Goal: Register for event/course

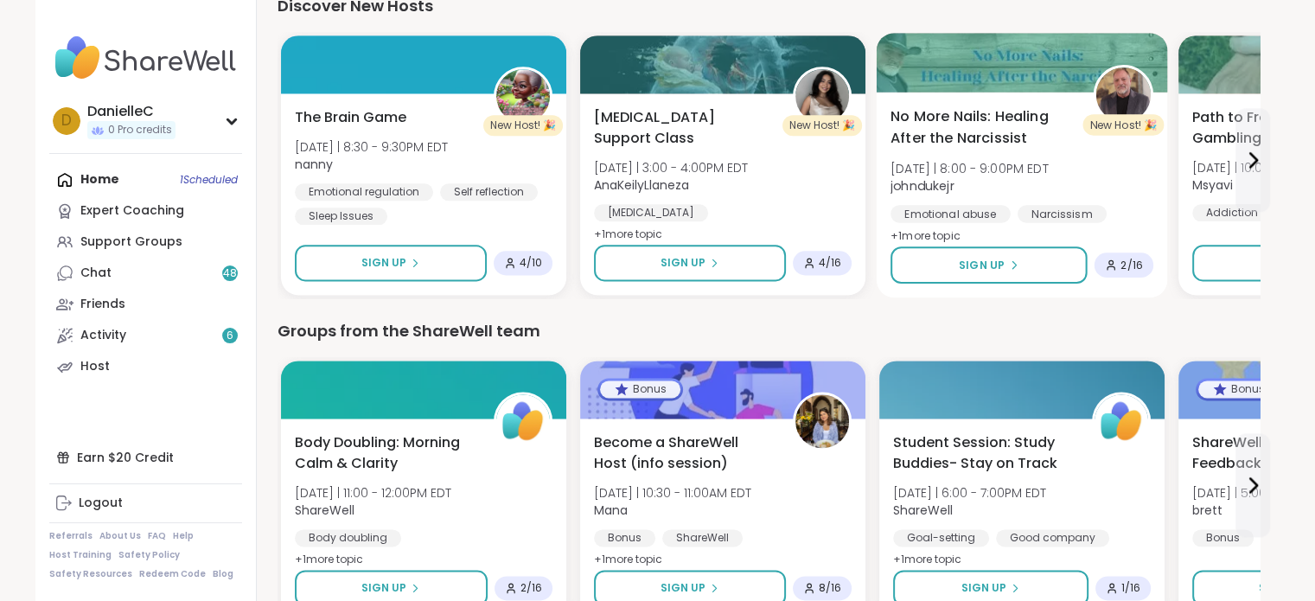
scroll to position [2248, 0]
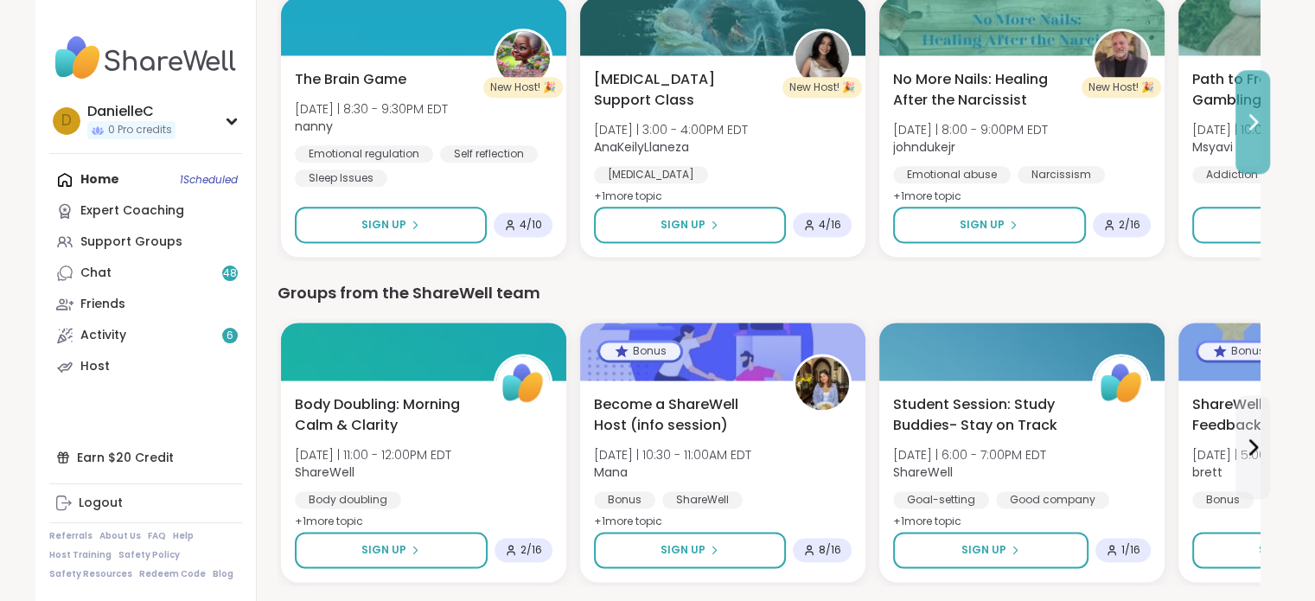
click at [1256, 110] on button at bounding box center [1253, 122] width 35 height 104
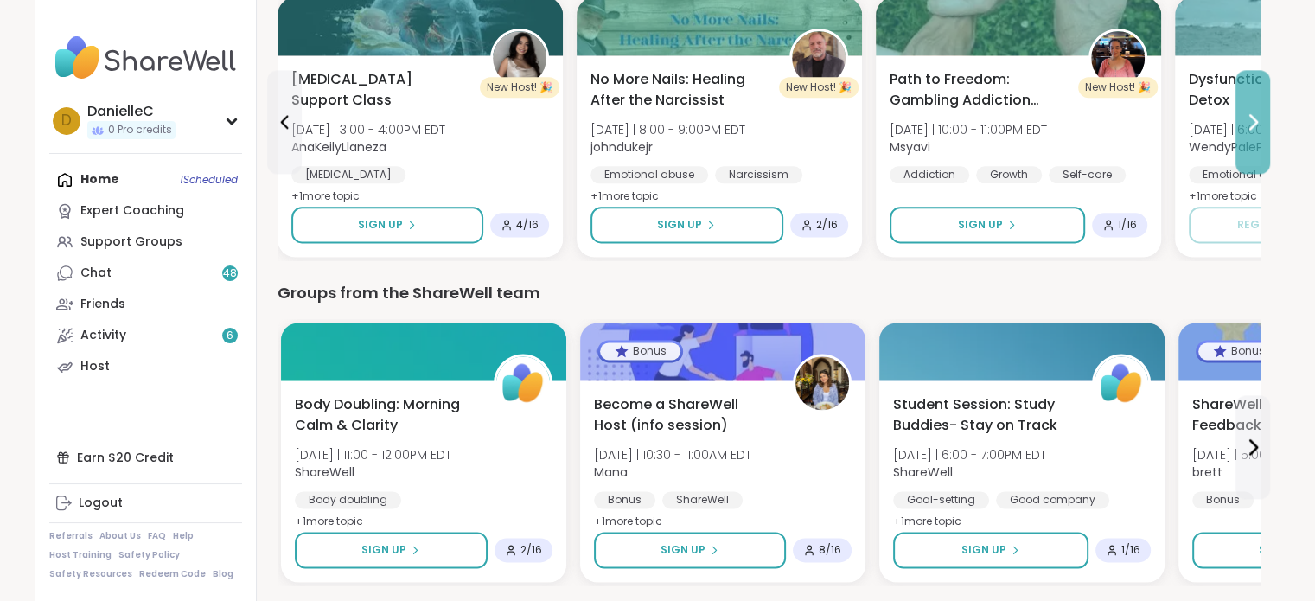
click at [1256, 110] on button at bounding box center [1253, 122] width 35 height 104
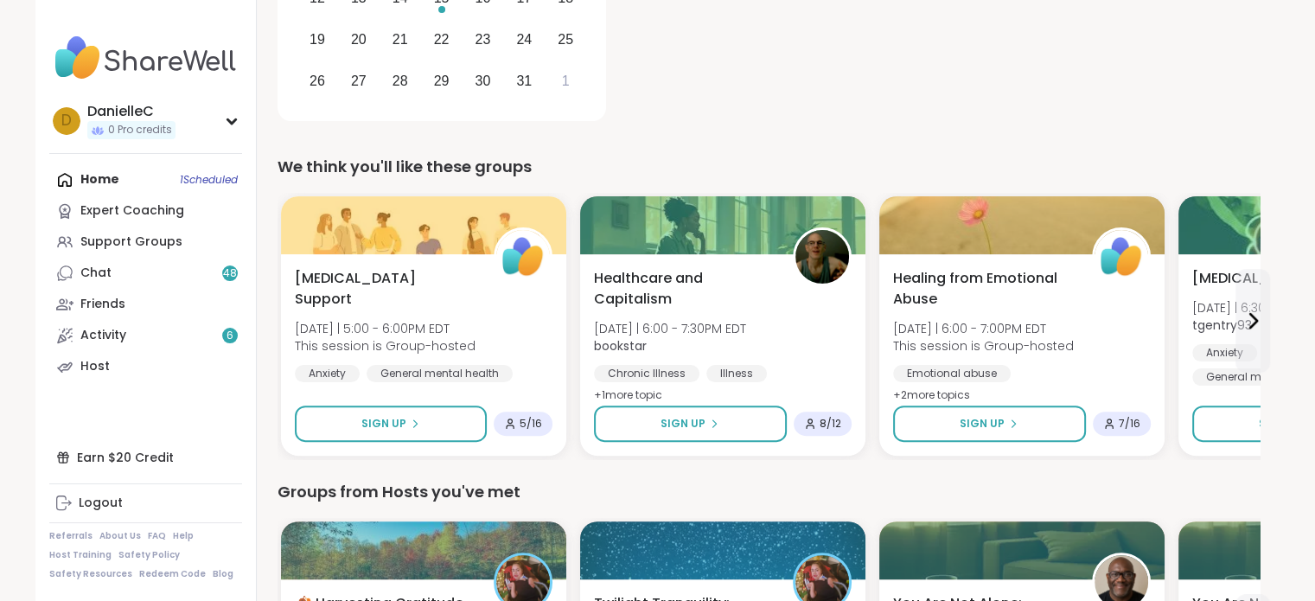
scroll to position [576, 0]
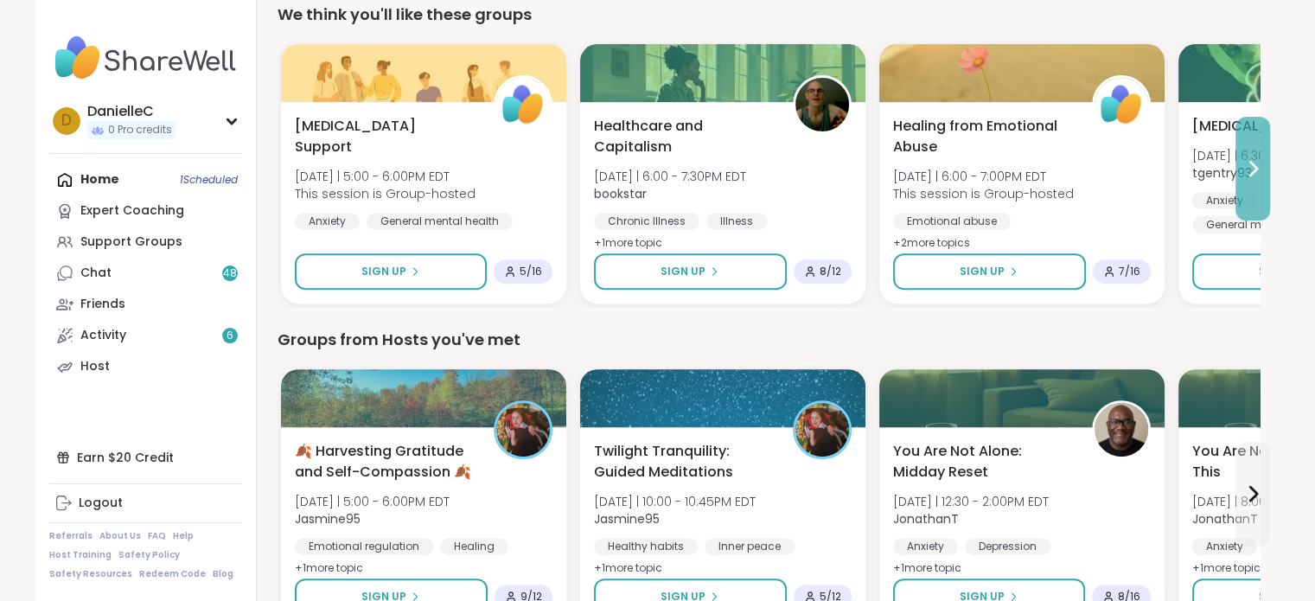
click at [1256, 171] on icon at bounding box center [1253, 168] width 21 height 21
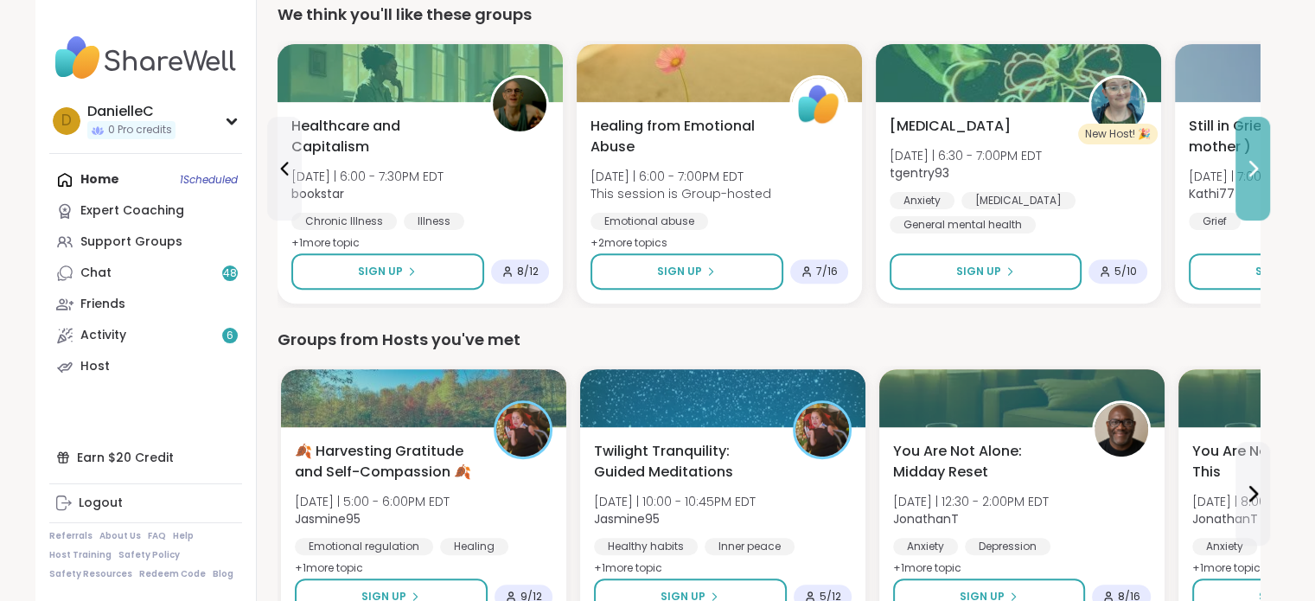
click at [1256, 171] on icon at bounding box center [1253, 168] width 21 height 21
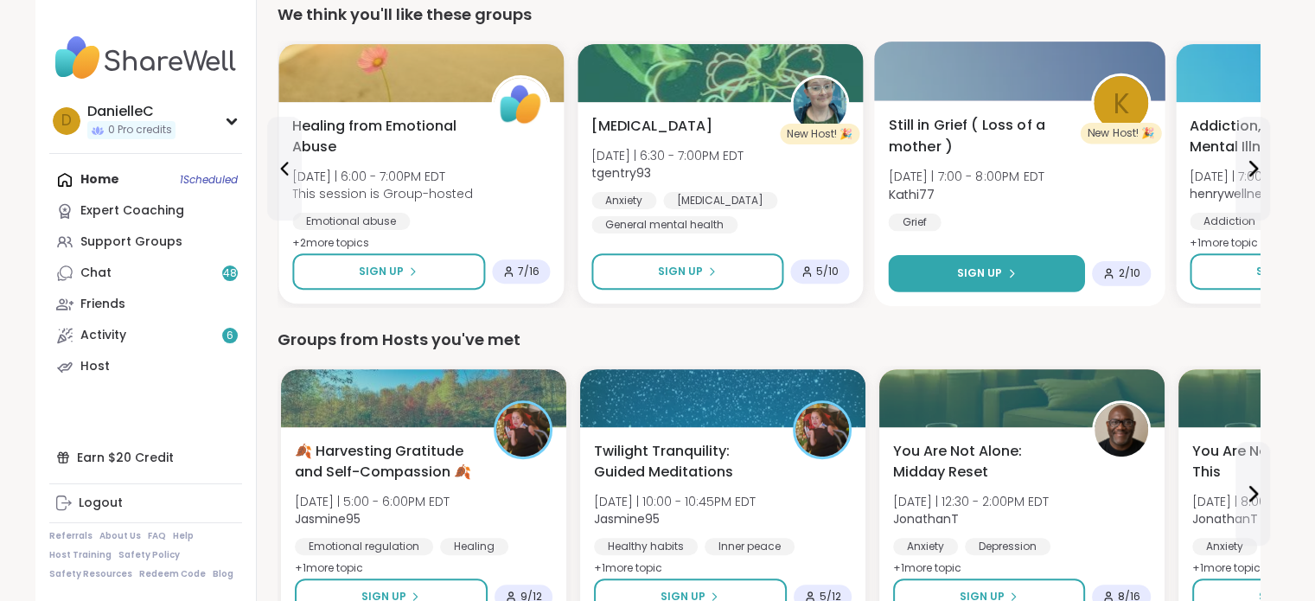
click at [1024, 262] on button "Sign Up" at bounding box center [986, 273] width 196 height 37
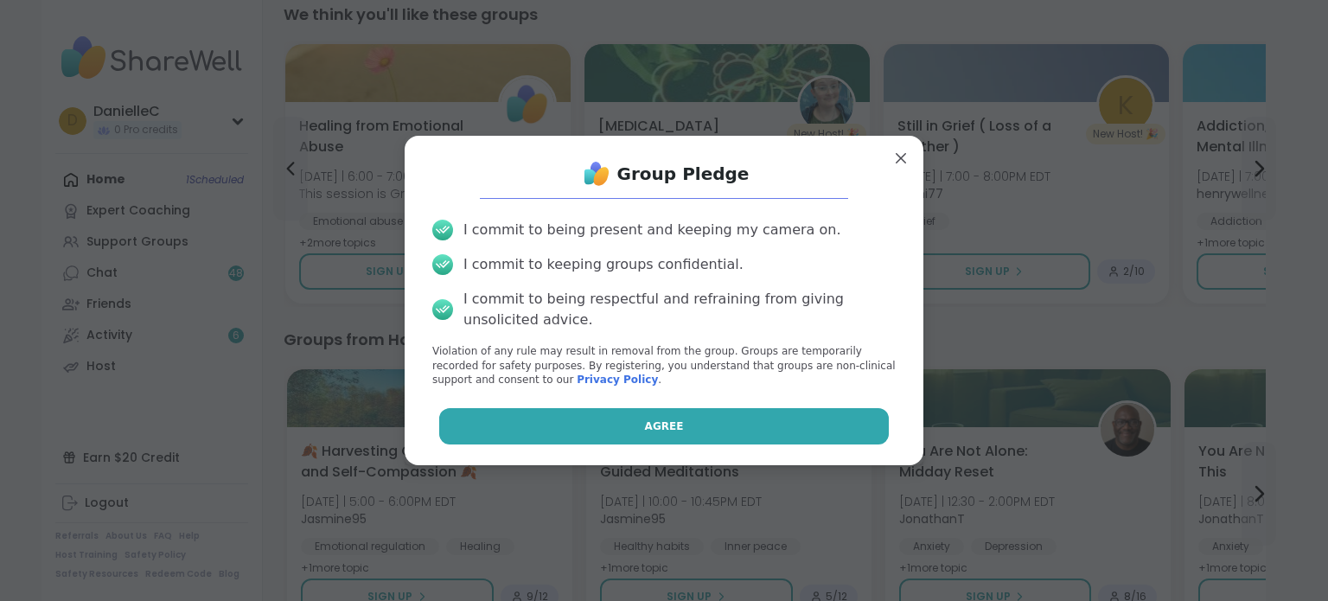
click at [633, 422] on button "Agree" at bounding box center [664, 426] width 451 height 36
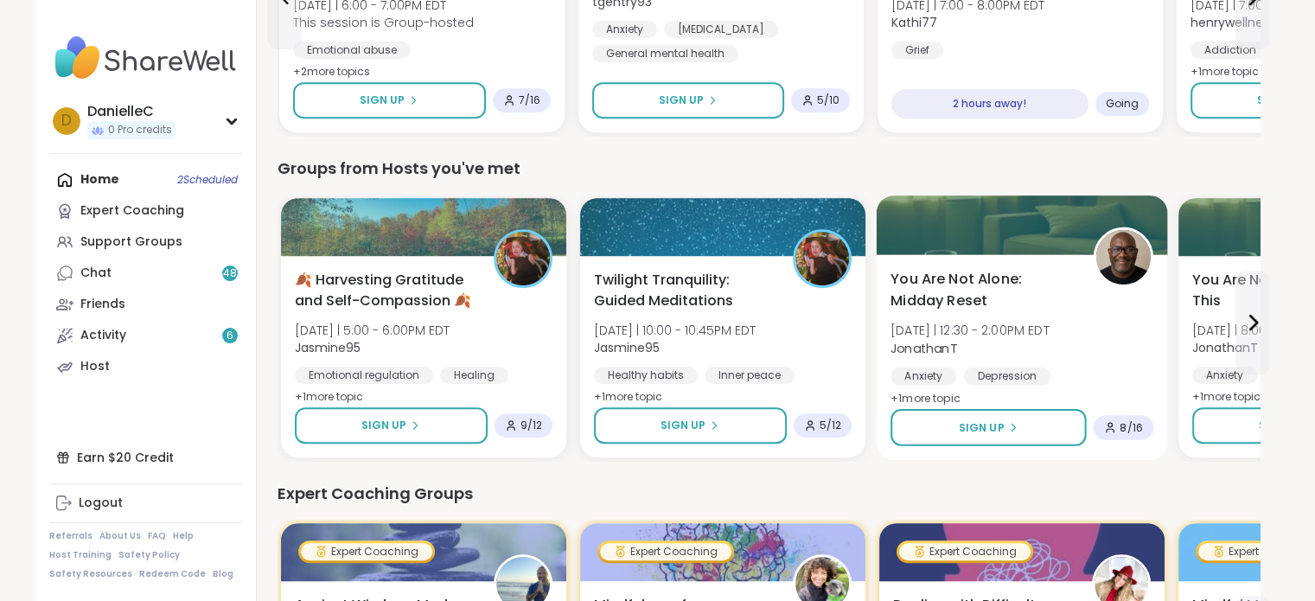
scroll to position [749, 0]
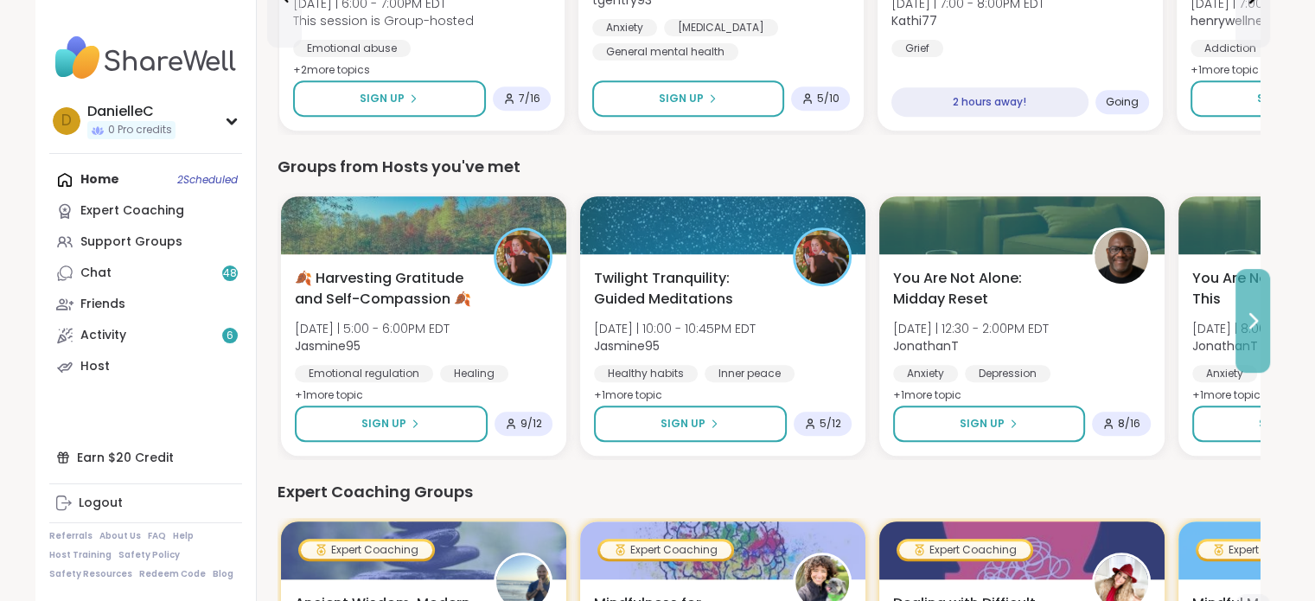
click at [1256, 329] on button at bounding box center [1253, 321] width 35 height 104
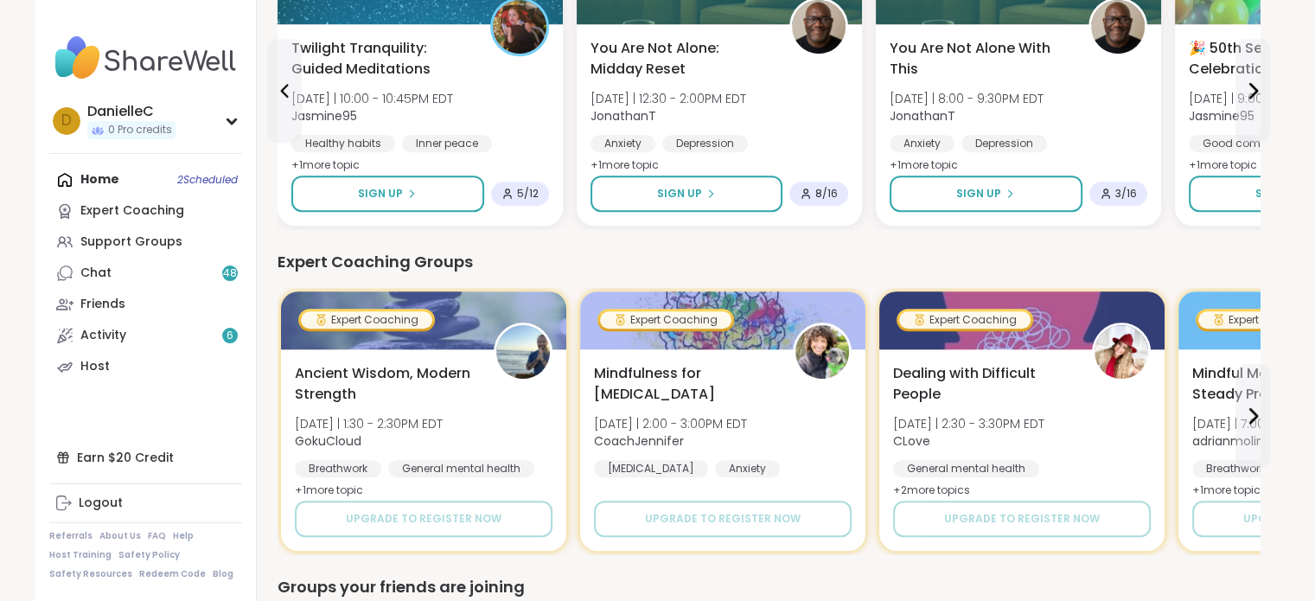
scroll to position [1008, 0]
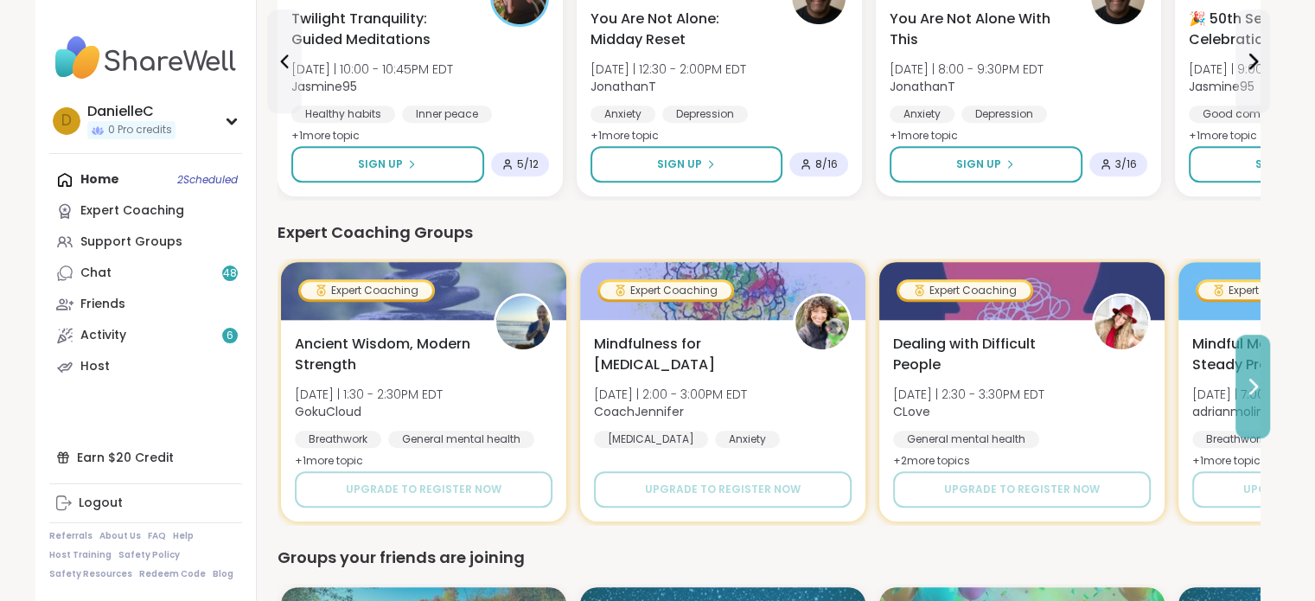
click at [1253, 380] on icon at bounding box center [1253, 386] width 21 height 21
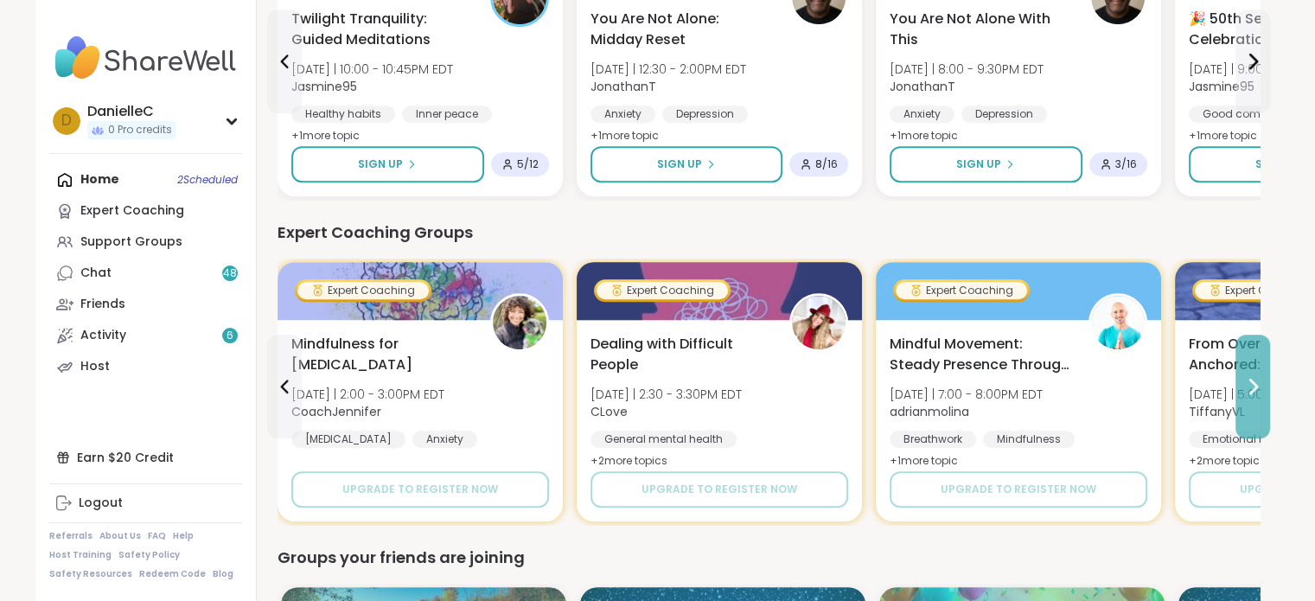
click at [1253, 380] on icon at bounding box center [1253, 386] width 21 height 21
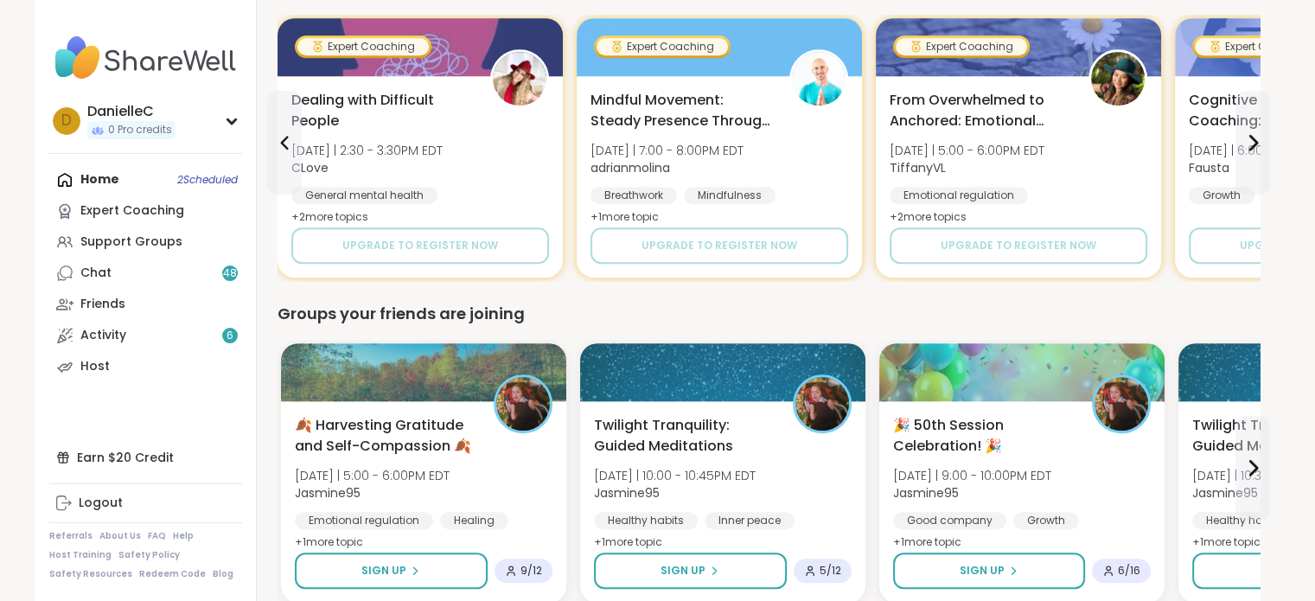
scroll to position [1354, 0]
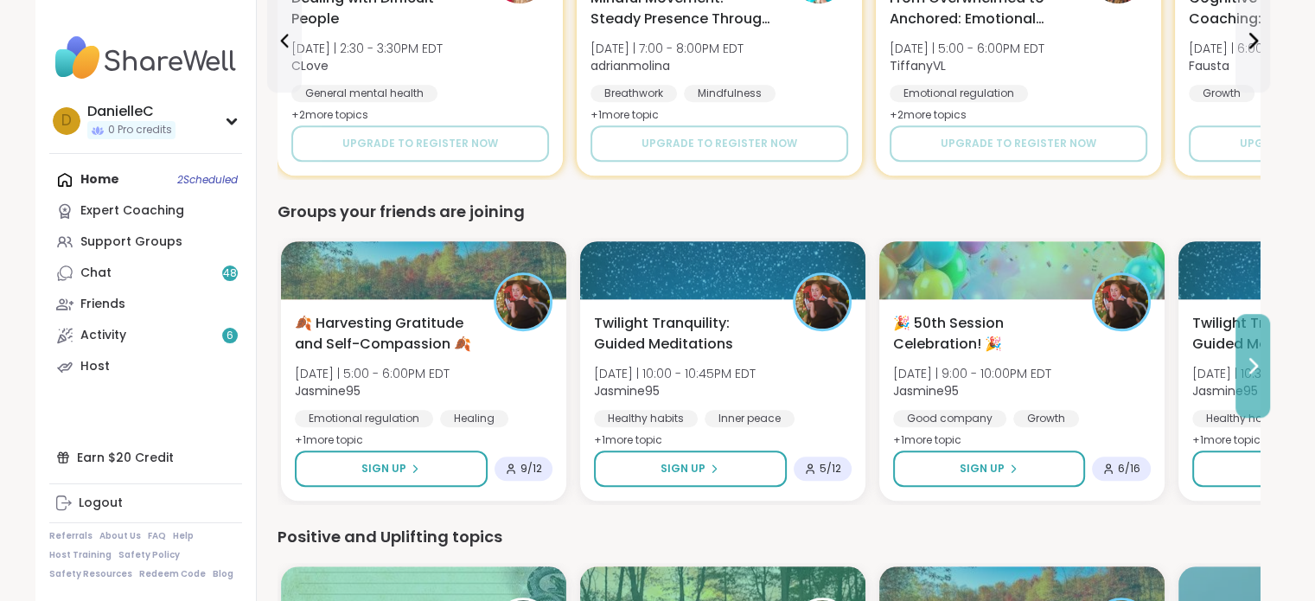
click at [1249, 390] on button at bounding box center [1253, 366] width 35 height 104
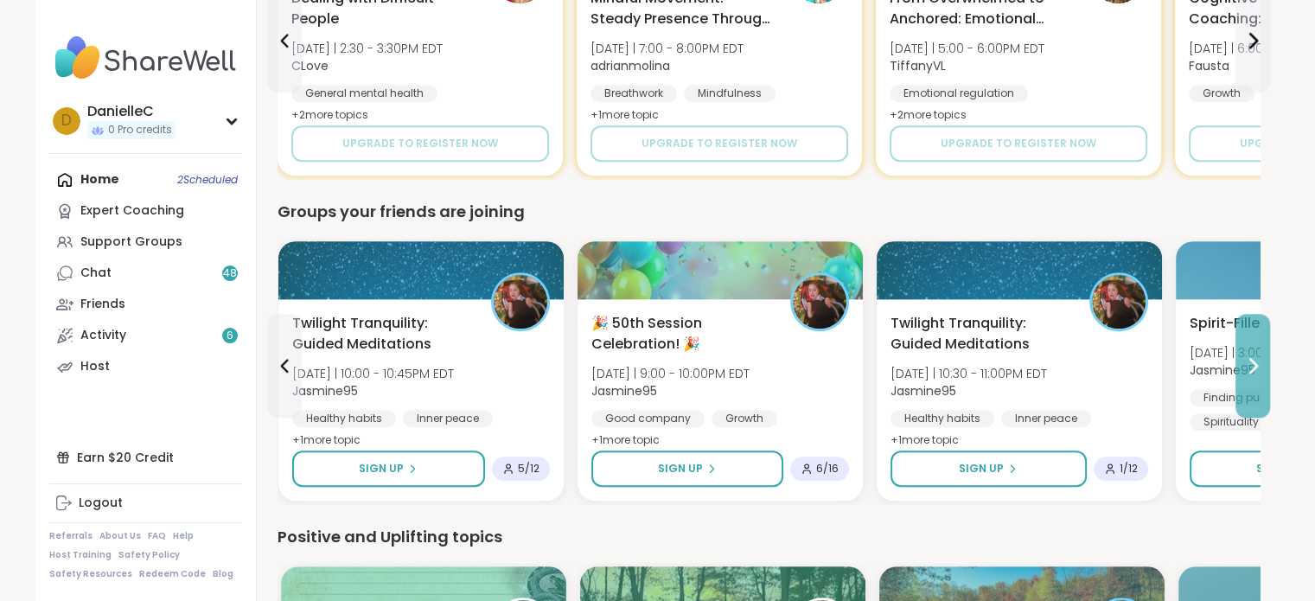
click at [1249, 390] on button at bounding box center [1253, 366] width 35 height 104
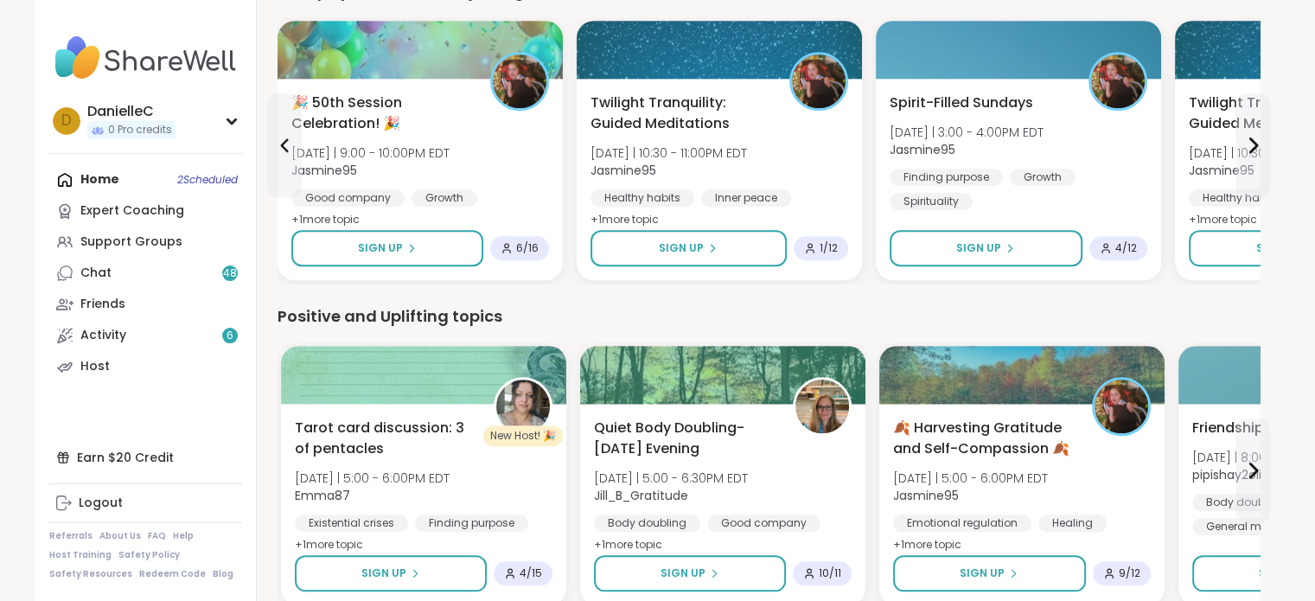
scroll to position [1614, 0]
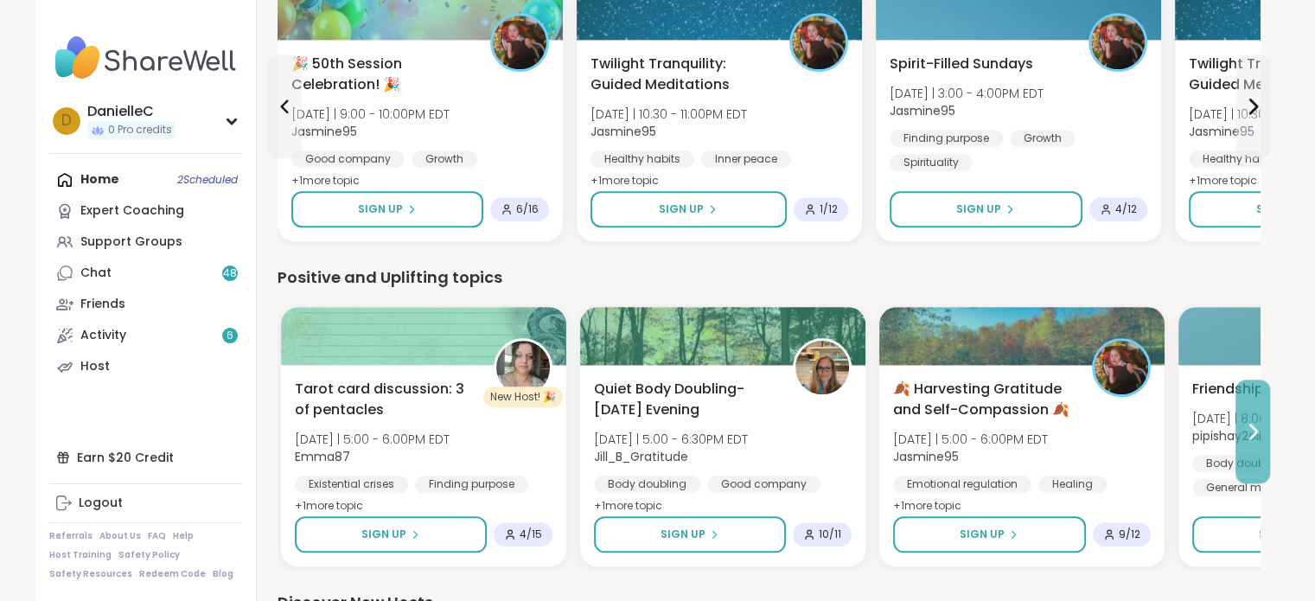
click at [1256, 414] on button at bounding box center [1253, 432] width 35 height 104
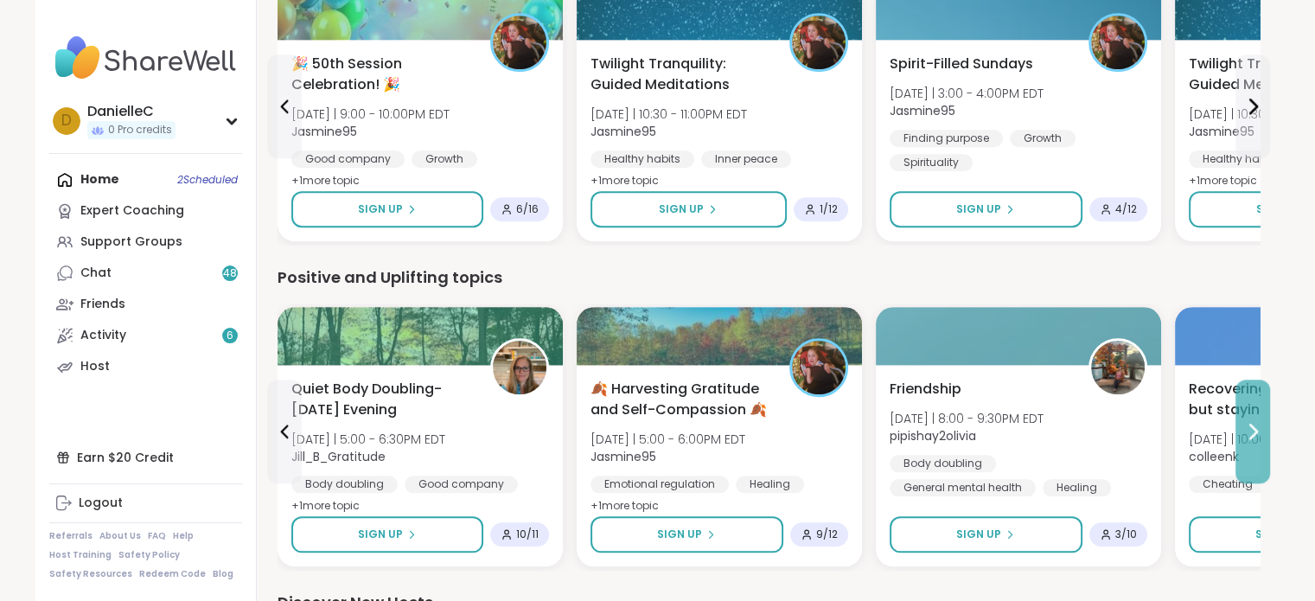
click at [1256, 414] on button at bounding box center [1253, 432] width 35 height 104
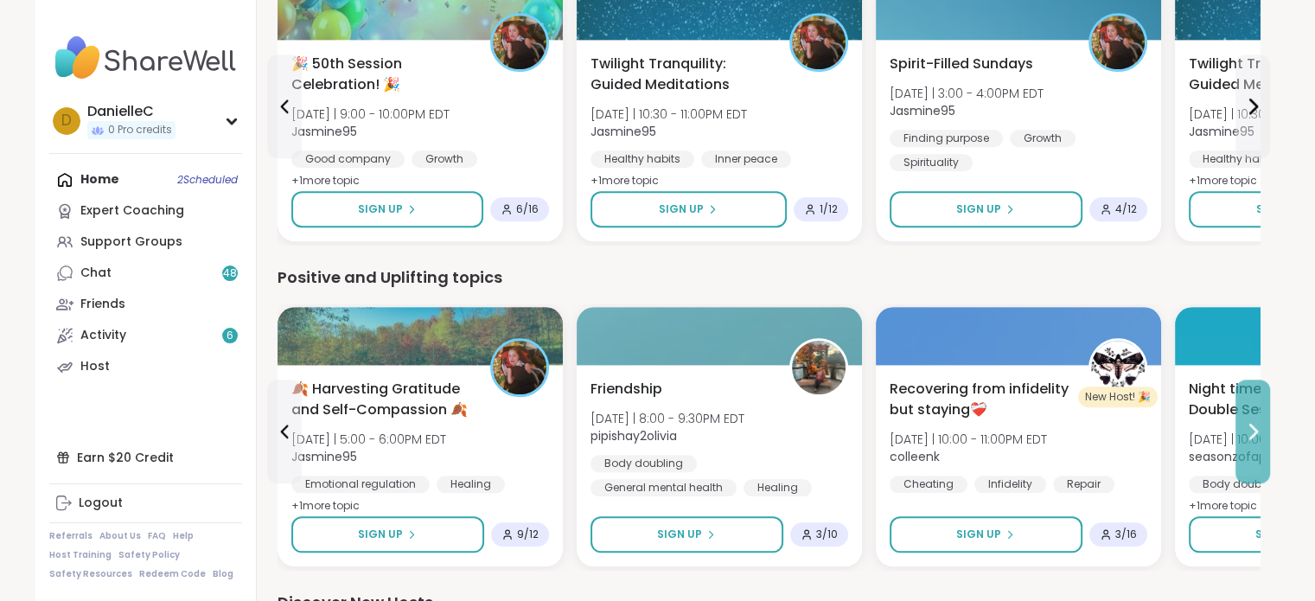
click at [1256, 414] on button at bounding box center [1253, 432] width 35 height 104
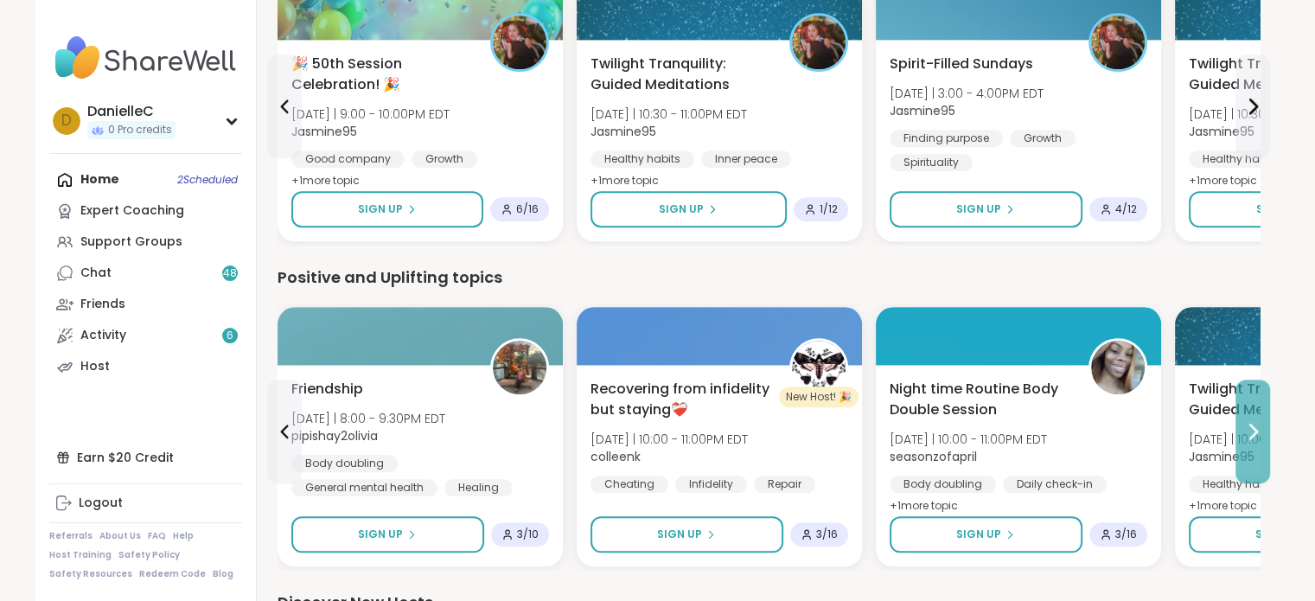
click at [1256, 414] on button at bounding box center [1253, 432] width 35 height 104
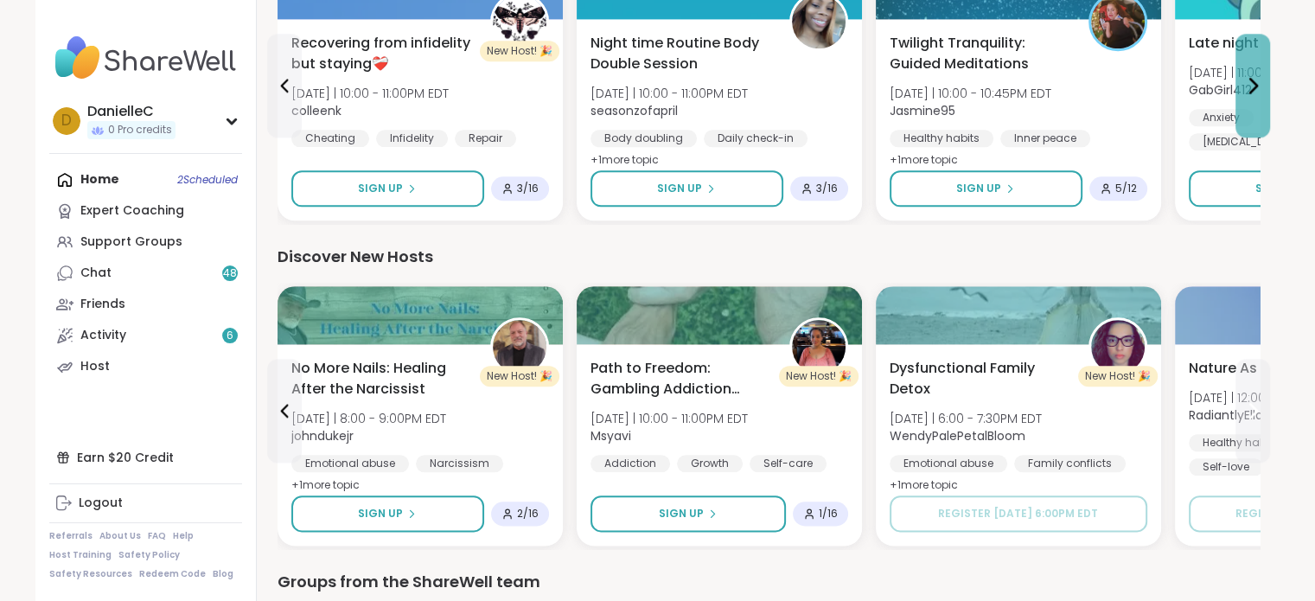
scroll to position [2046, 0]
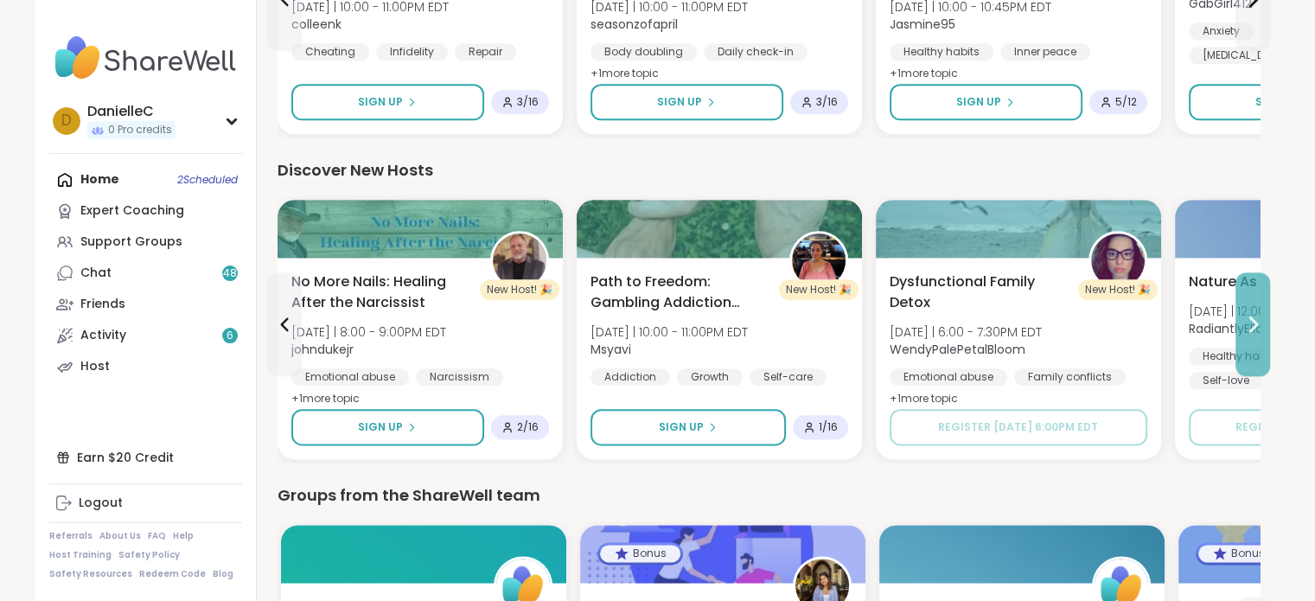
click at [1259, 338] on button at bounding box center [1253, 324] width 35 height 104
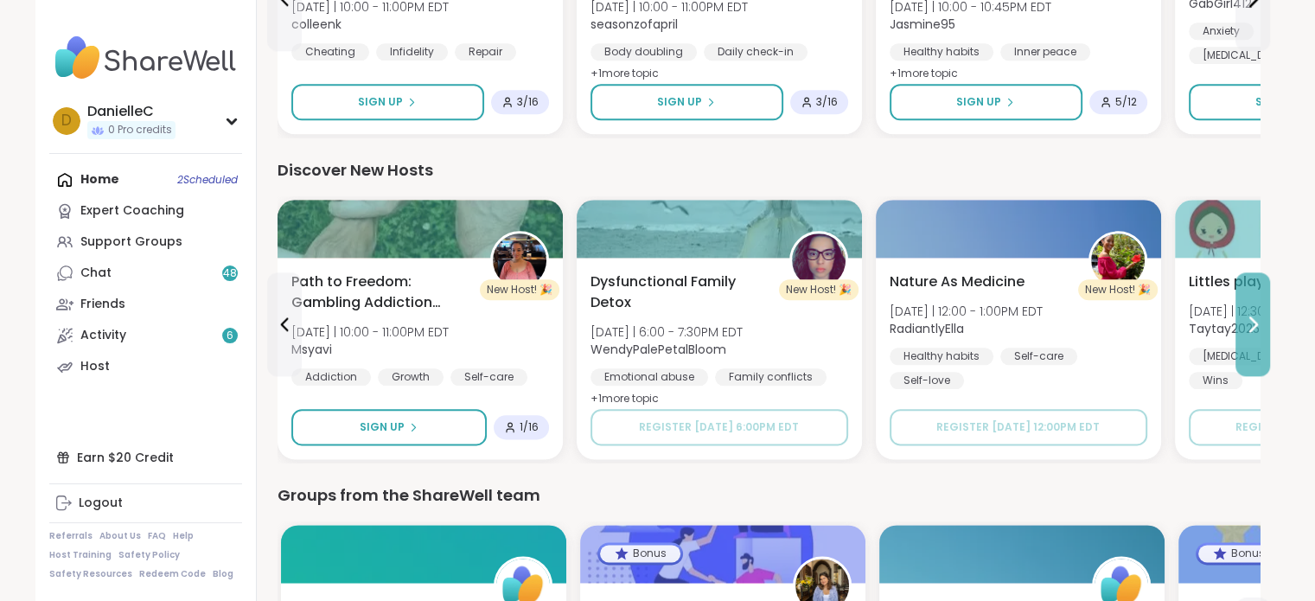
click at [1257, 339] on button at bounding box center [1253, 324] width 35 height 104
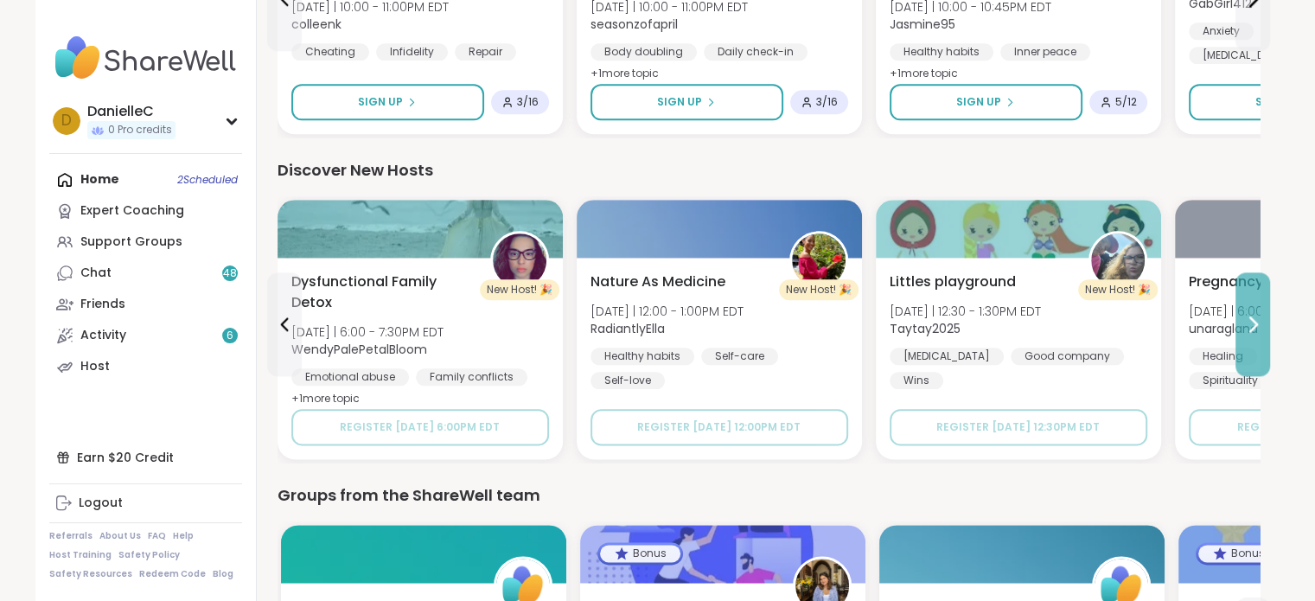
click at [1256, 339] on button at bounding box center [1253, 324] width 35 height 104
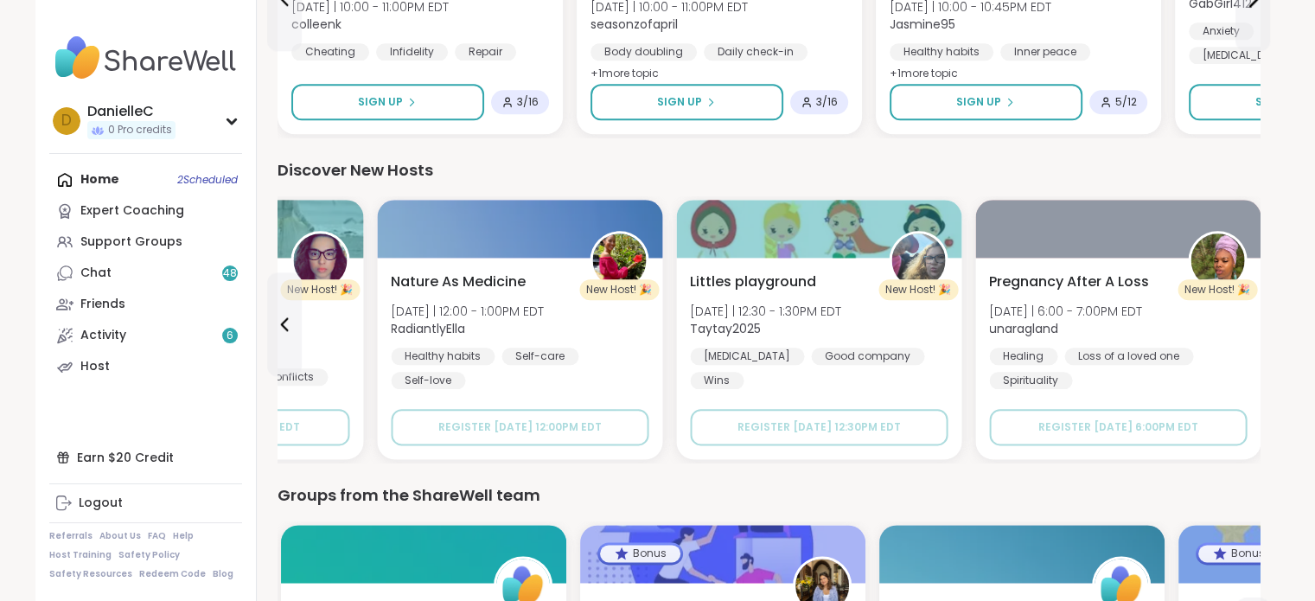
click at [1256, 339] on div "Pregnancy After A Loss [DATE] | 6:00 - 7:00PM EDT unaragland Healing Loss of a …" at bounding box center [1117, 358] width 285 height 201
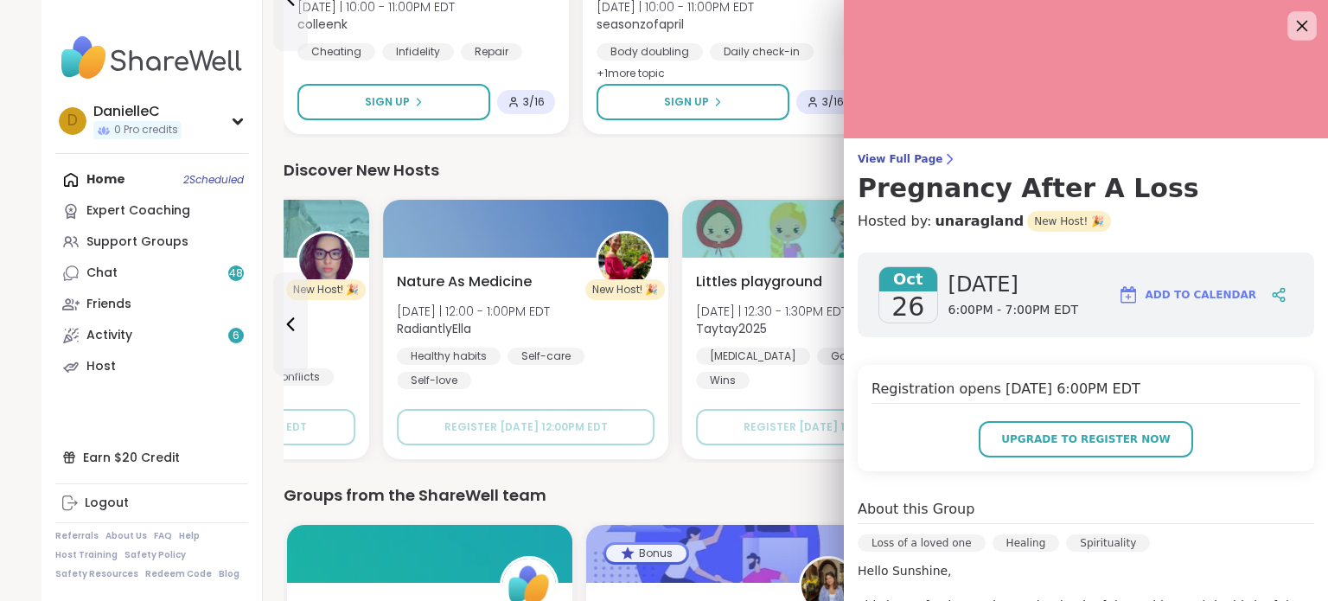
click at [1291, 23] on icon at bounding box center [1302, 26] width 22 height 22
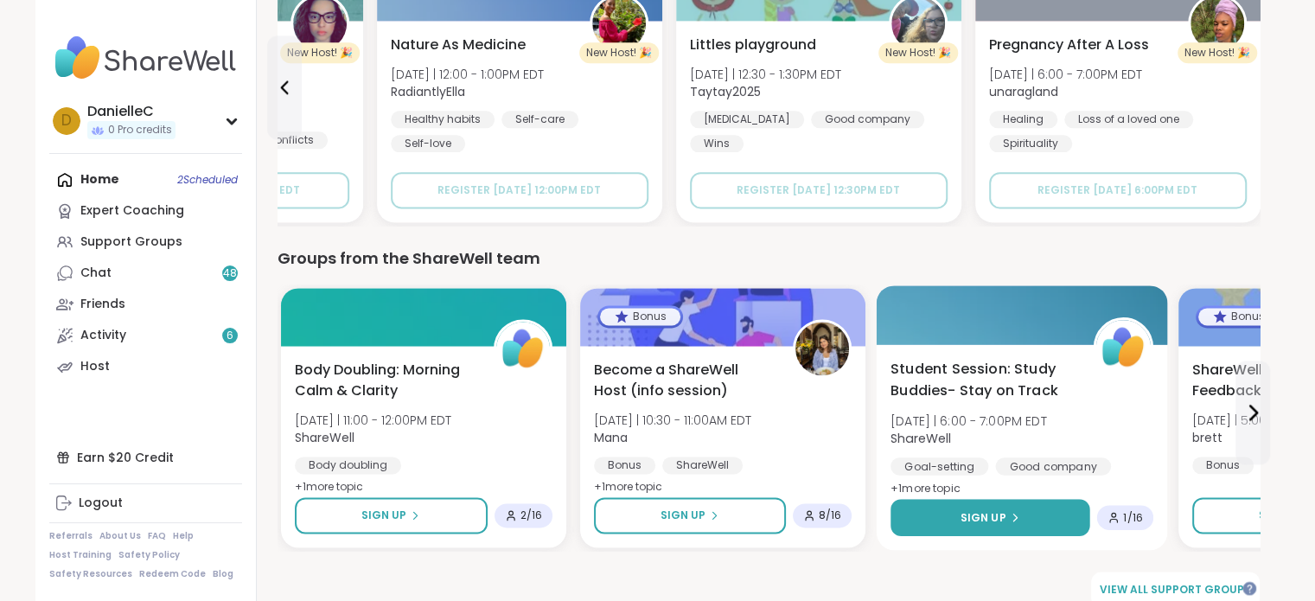
scroll to position [2305, 0]
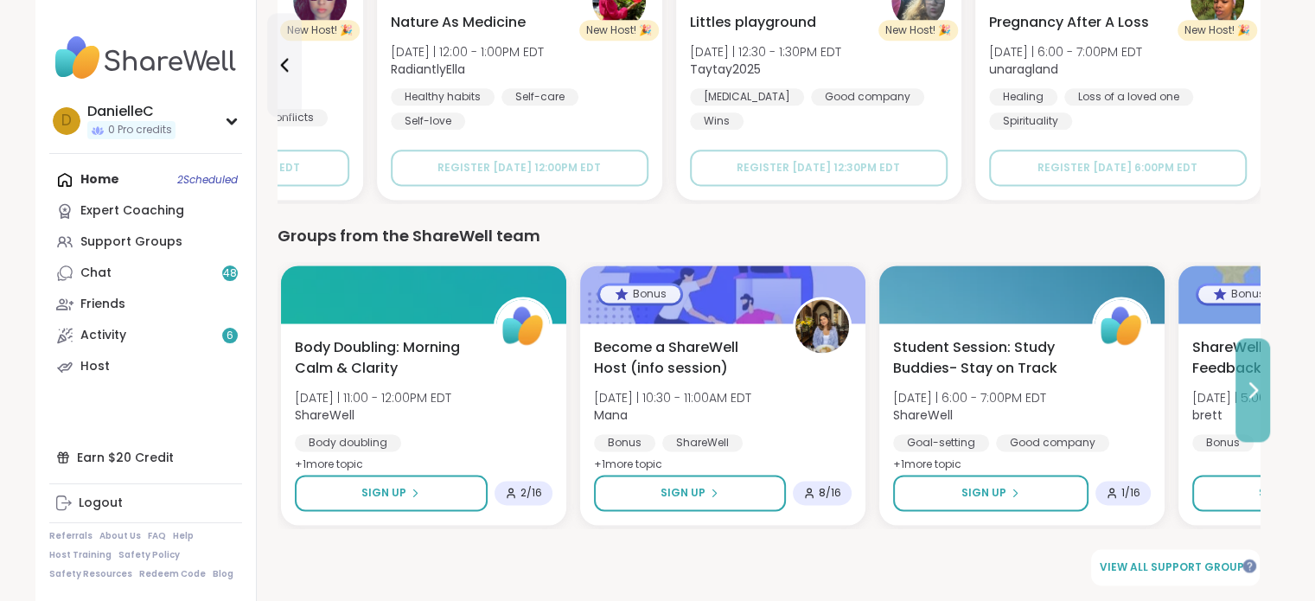
click at [1263, 398] on icon at bounding box center [1253, 390] width 21 height 21
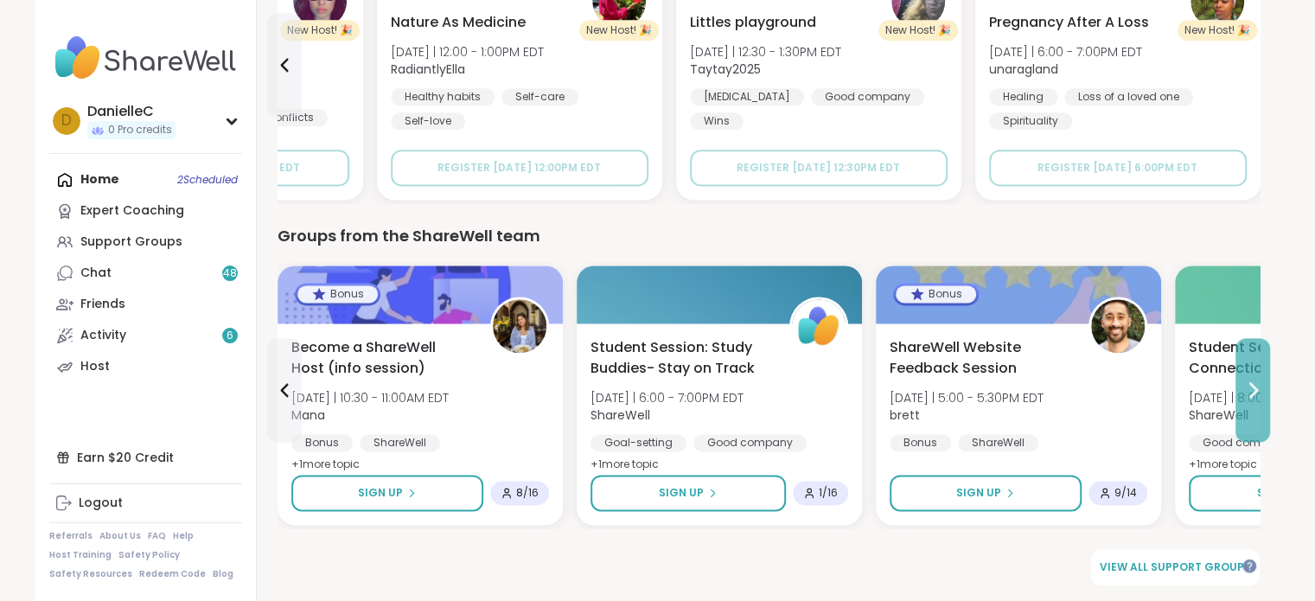
click at [1263, 398] on icon at bounding box center [1253, 390] width 21 height 21
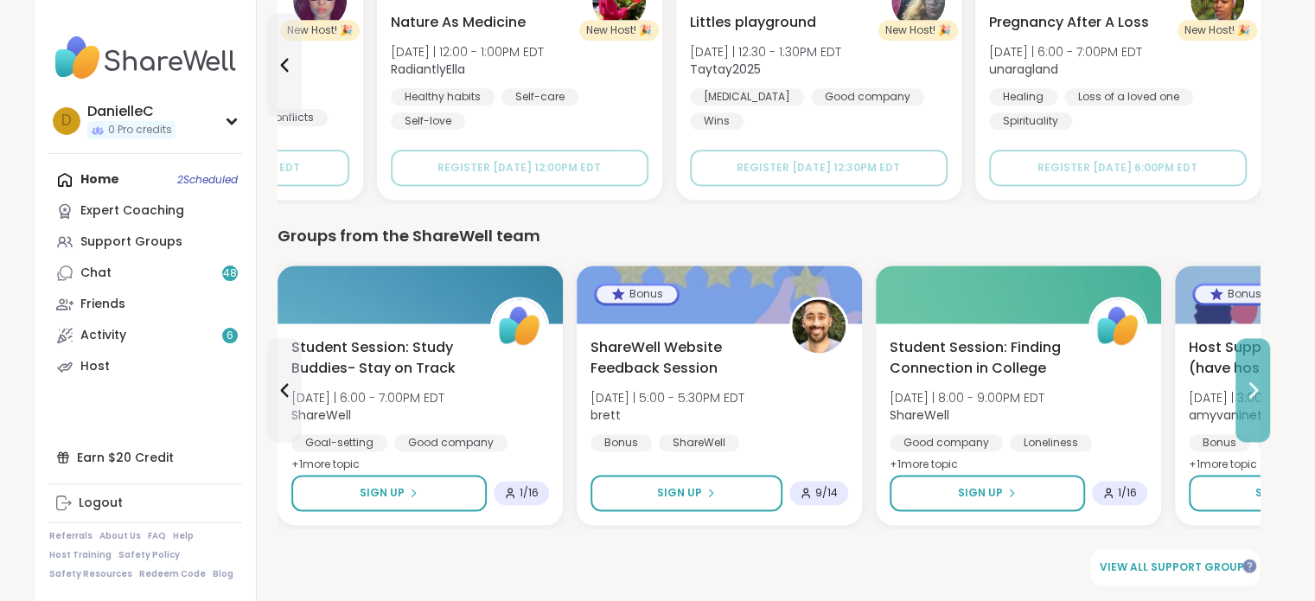
click at [1263, 399] on button at bounding box center [1253, 390] width 35 height 104
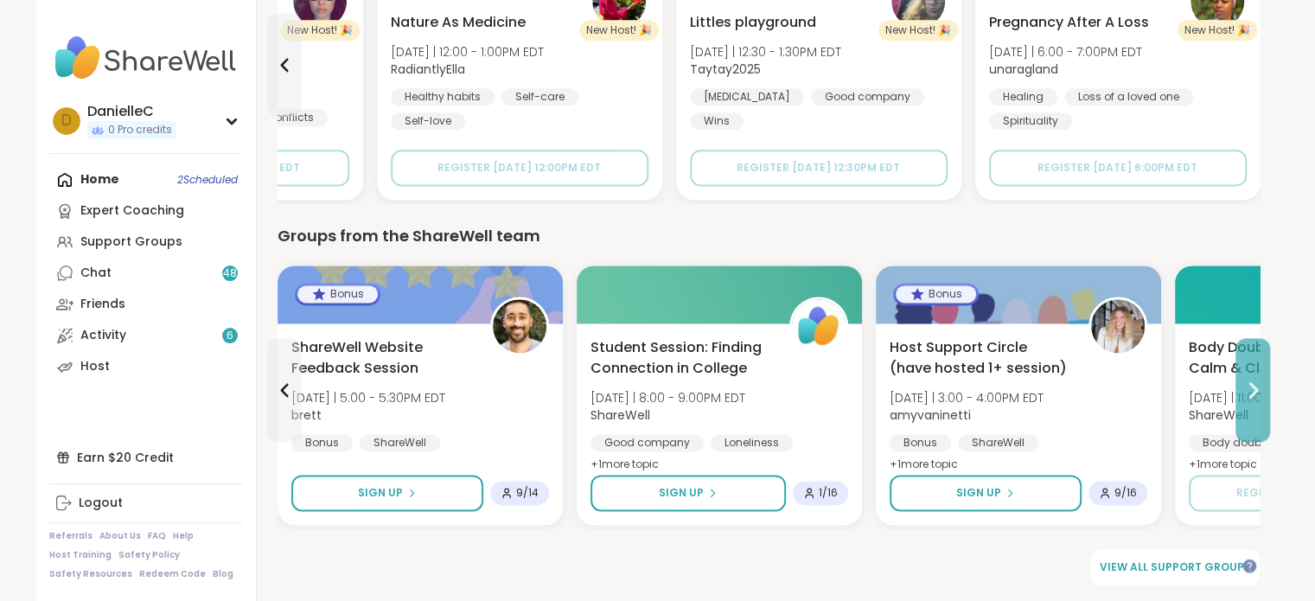
click at [1263, 399] on button at bounding box center [1253, 390] width 35 height 104
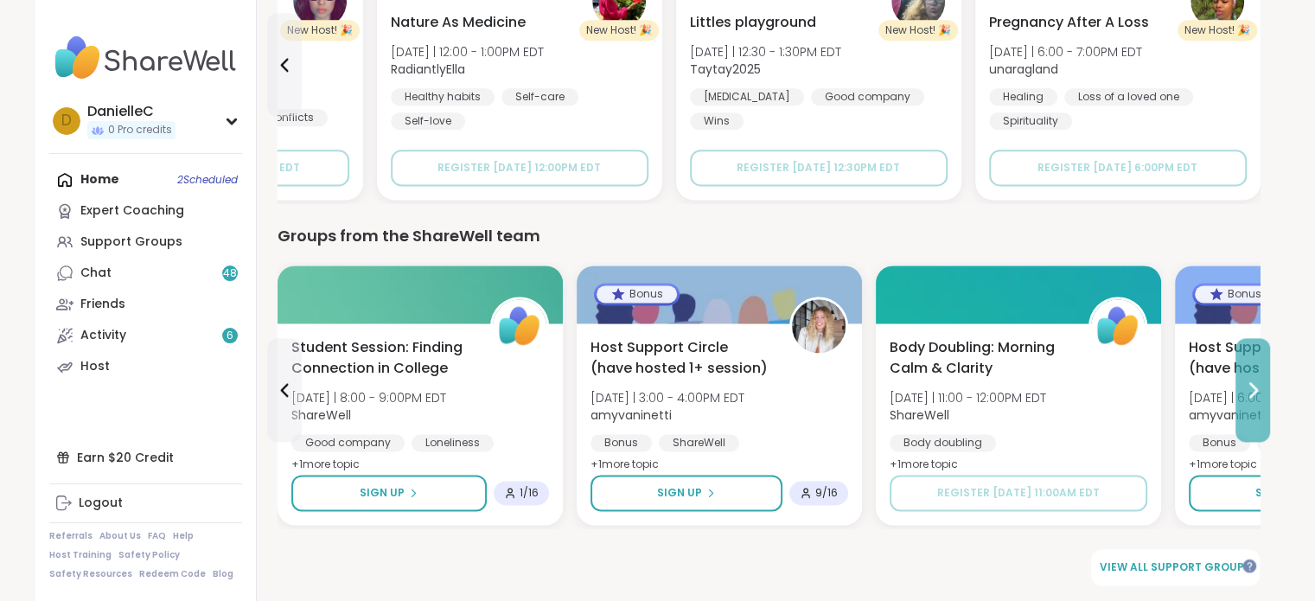
click at [1262, 400] on button at bounding box center [1253, 390] width 35 height 104
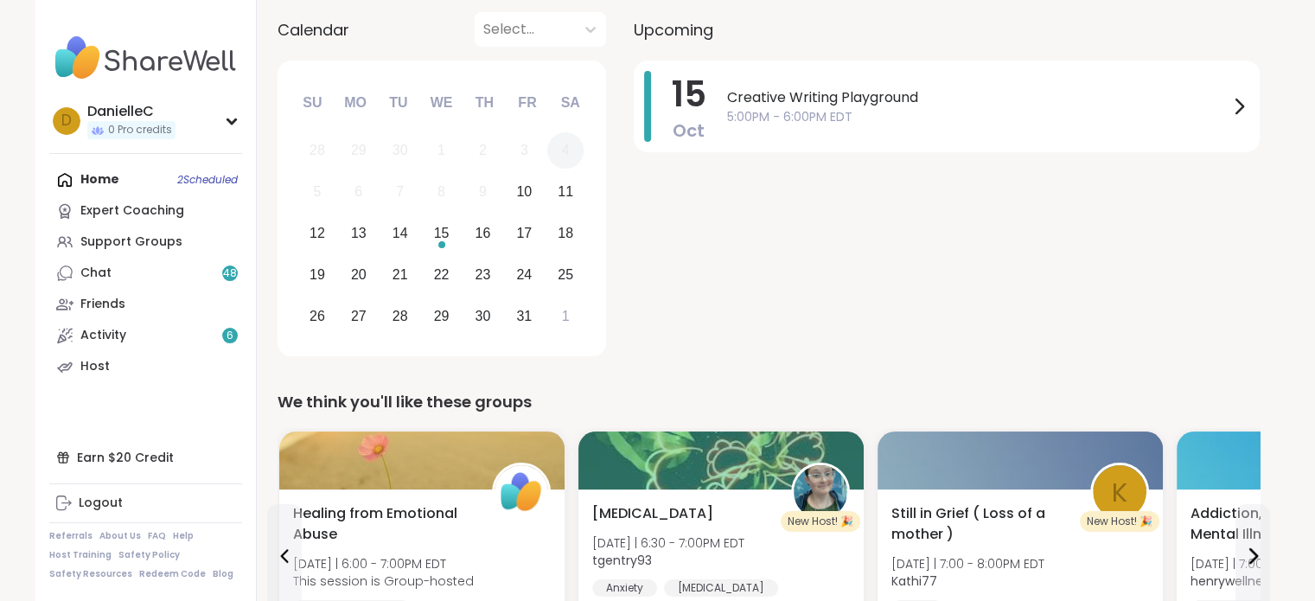
scroll to position [0, 0]
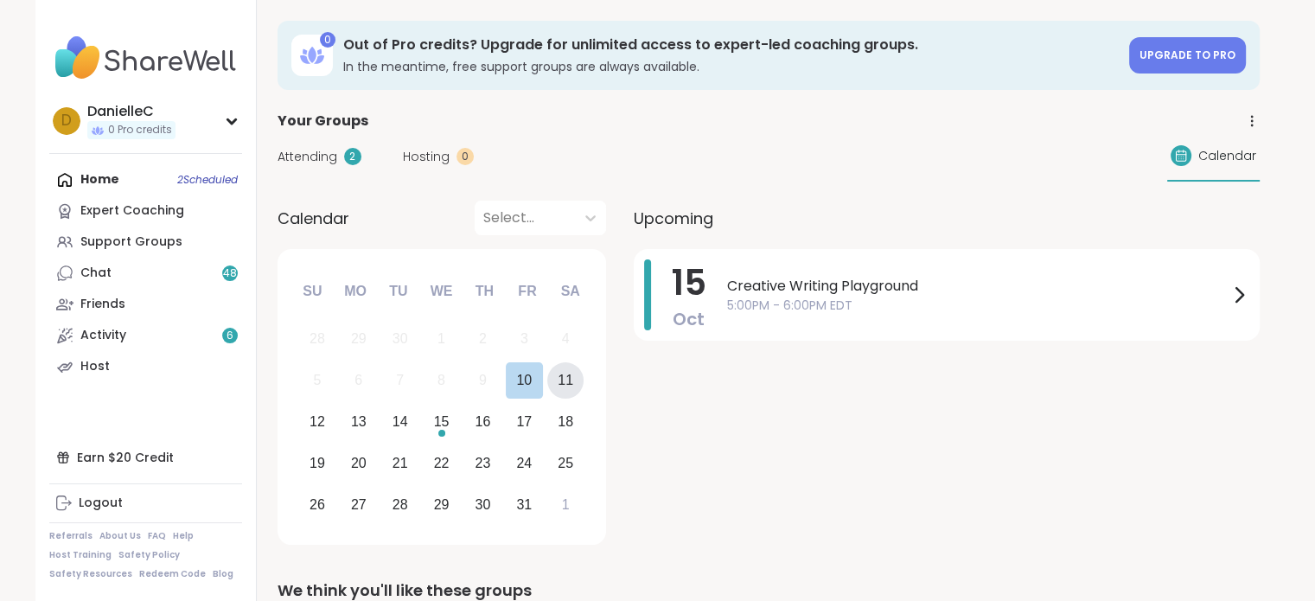
click at [568, 376] on div "11" at bounding box center [566, 379] width 16 height 23
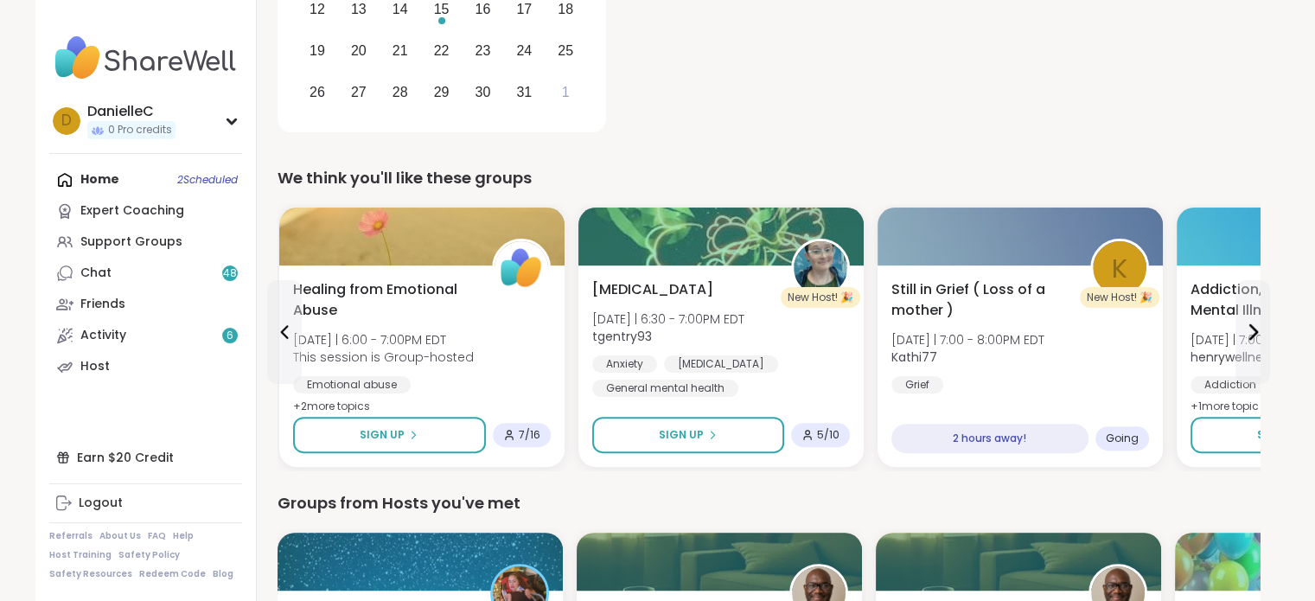
scroll to position [432, 0]
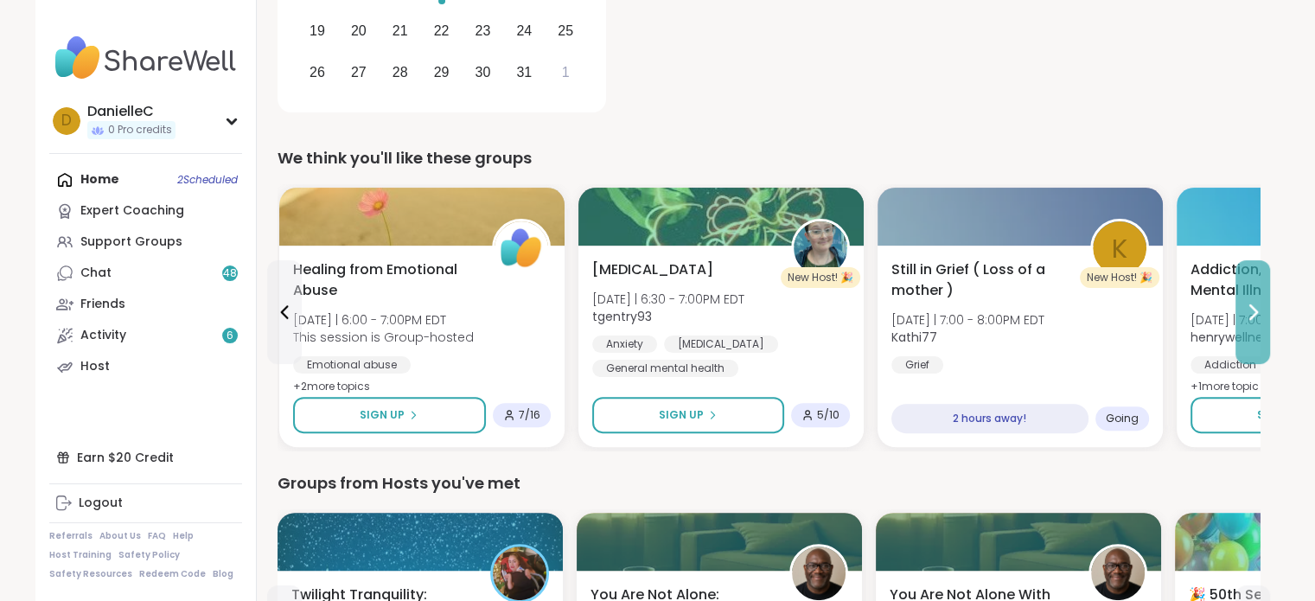
click at [1254, 304] on icon at bounding box center [1253, 312] width 21 height 21
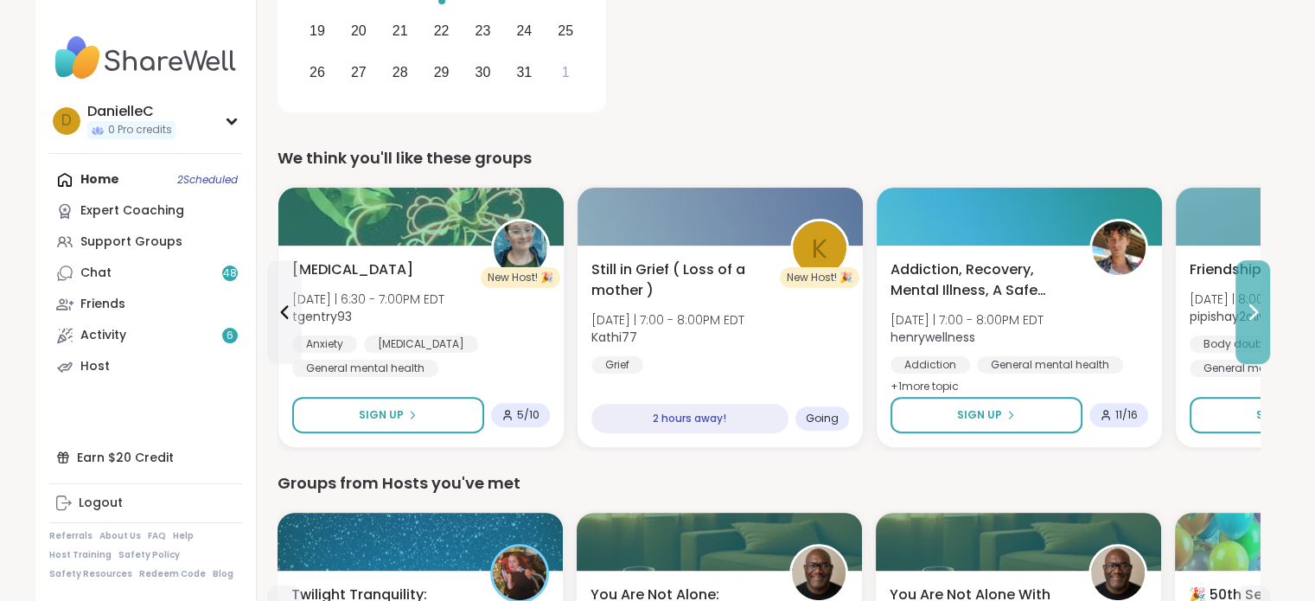
click at [1254, 305] on icon at bounding box center [1253, 312] width 21 height 21
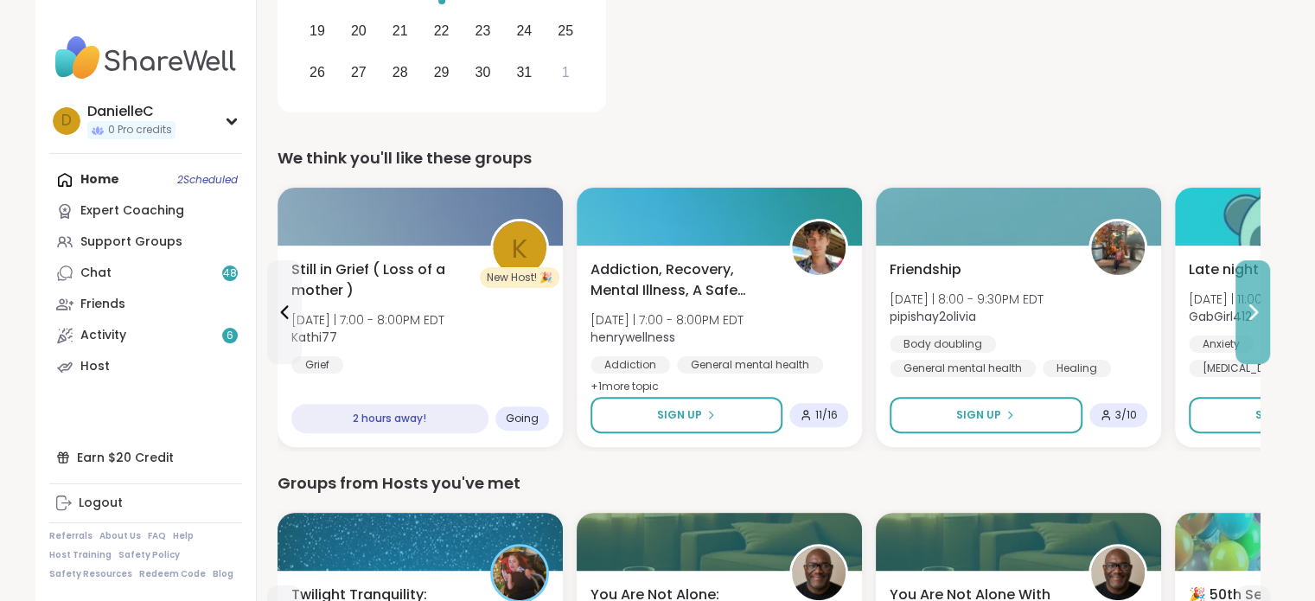
click at [1254, 305] on icon at bounding box center [1253, 312] width 21 height 21
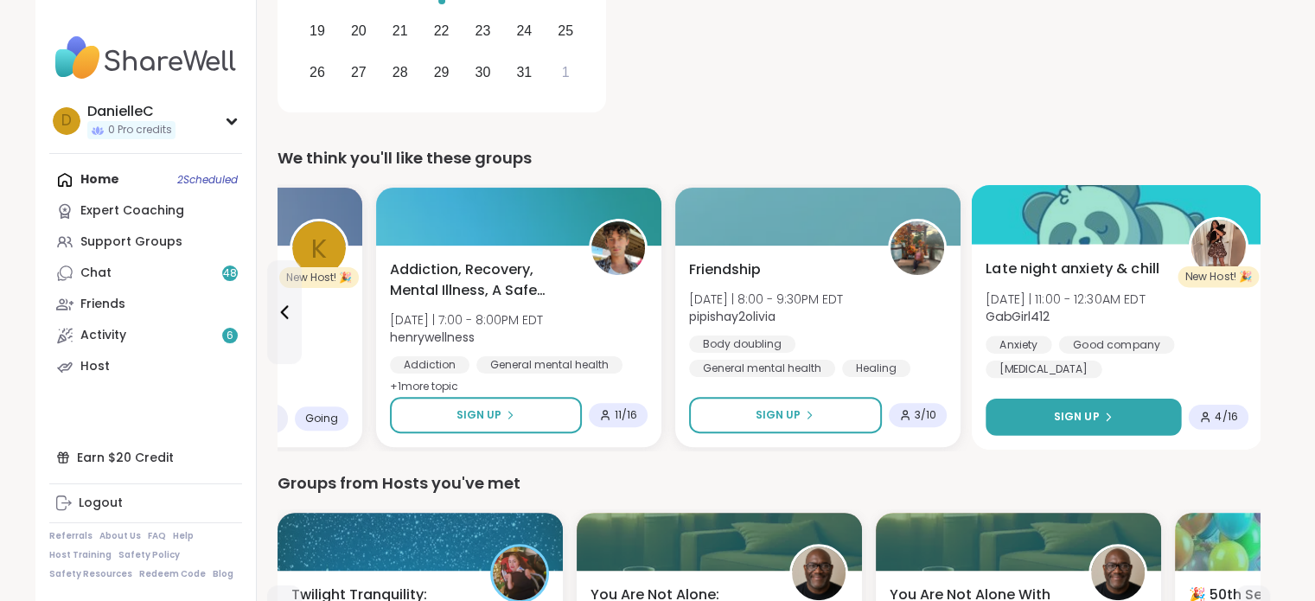
click at [1068, 419] on span "Sign Up" at bounding box center [1076, 417] width 46 height 16
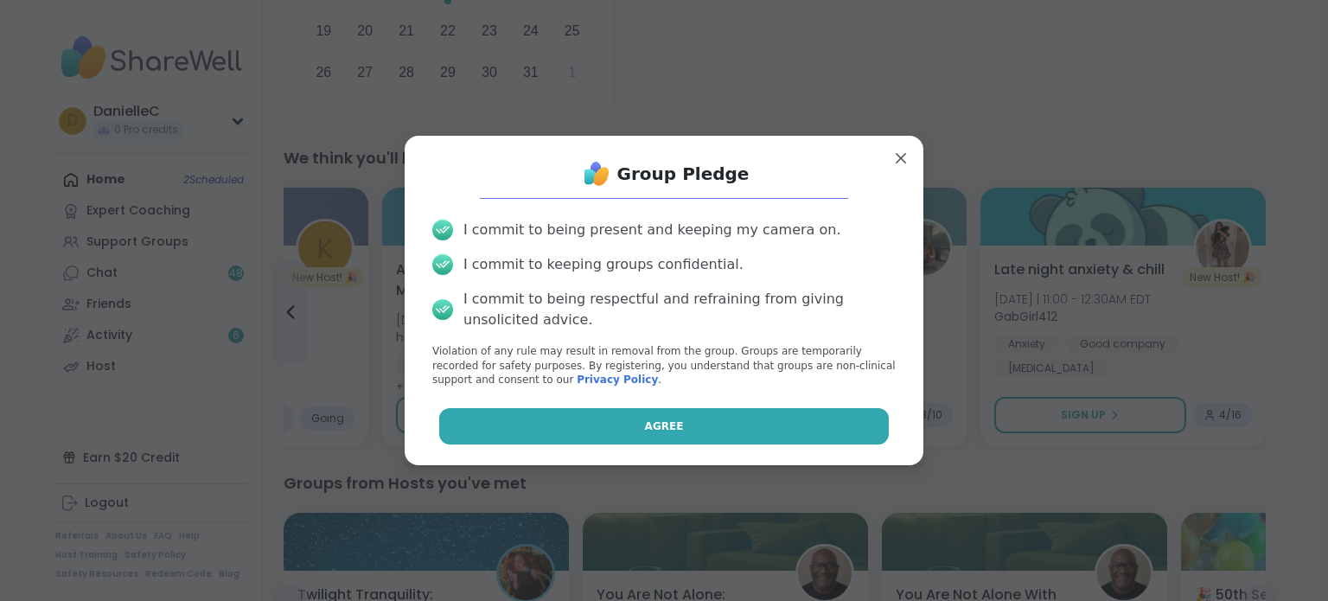
click at [653, 426] on span "Agree" at bounding box center [664, 427] width 39 height 16
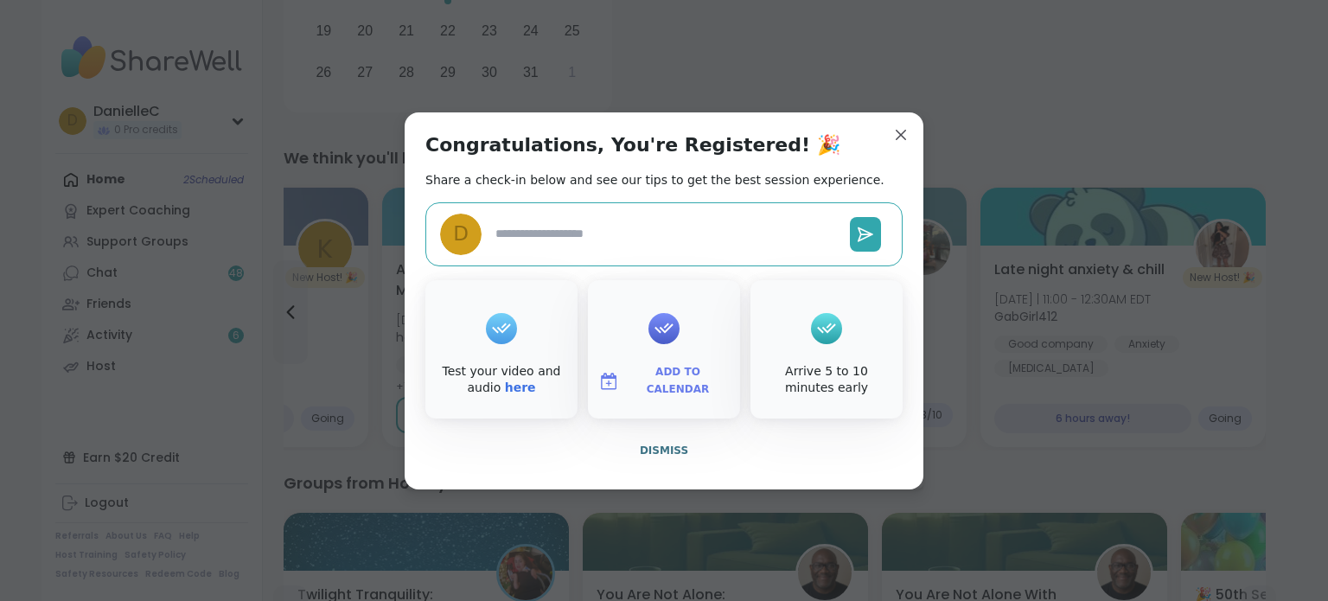
type textarea "*"
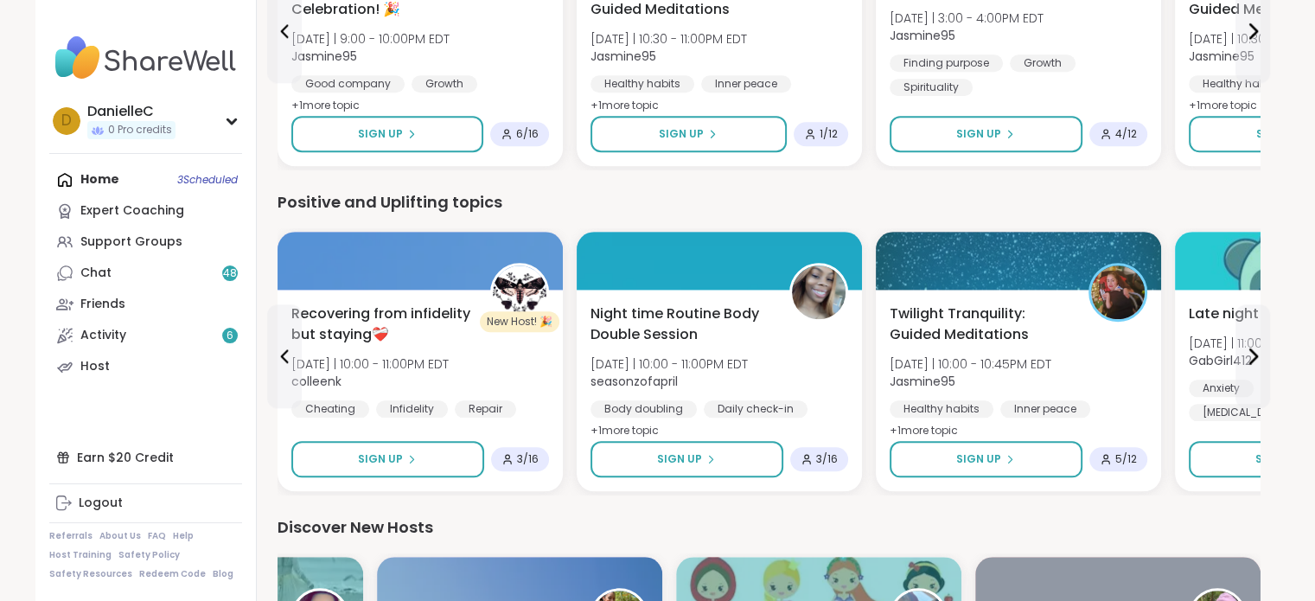
scroll to position [1729, 0]
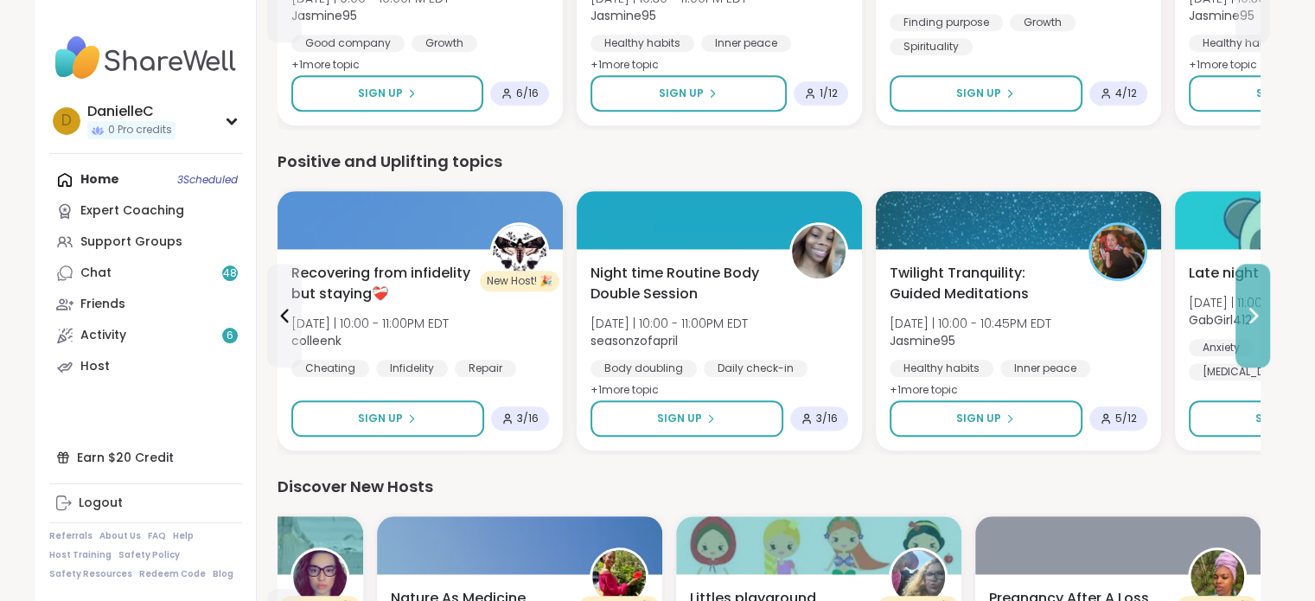
click at [1247, 310] on icon at bounding box center [1253, 315] width 21 height 21
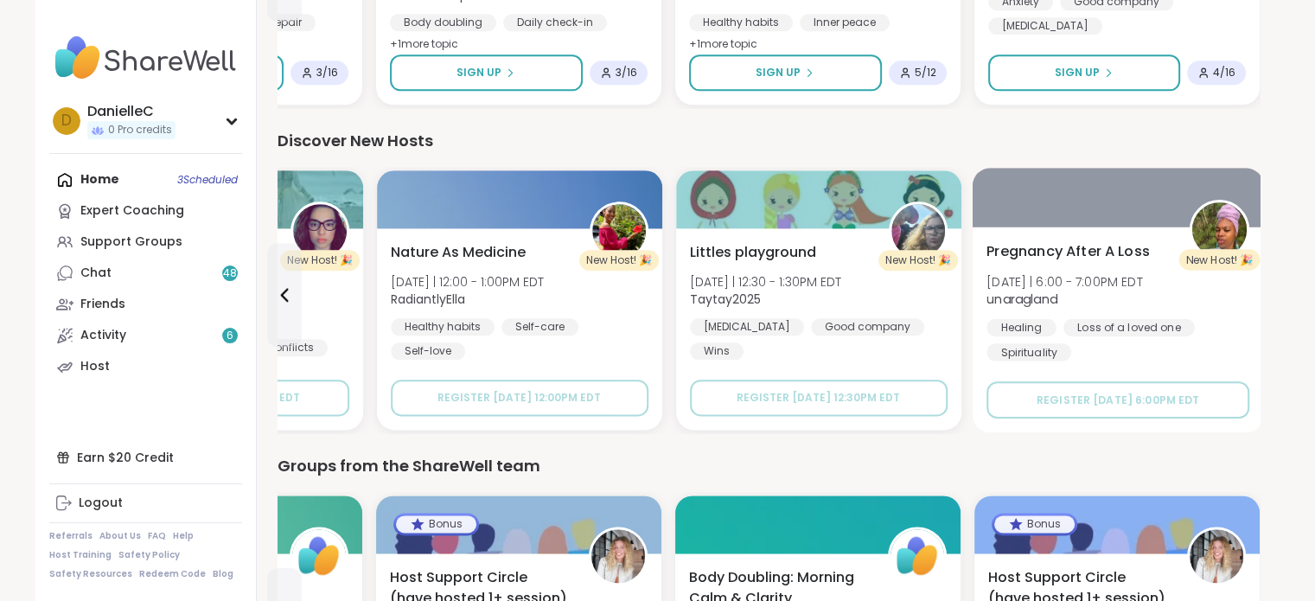
scroll to position [2248, 0]
